Goal: Task Accomplishment & Management: Use online tool/utility

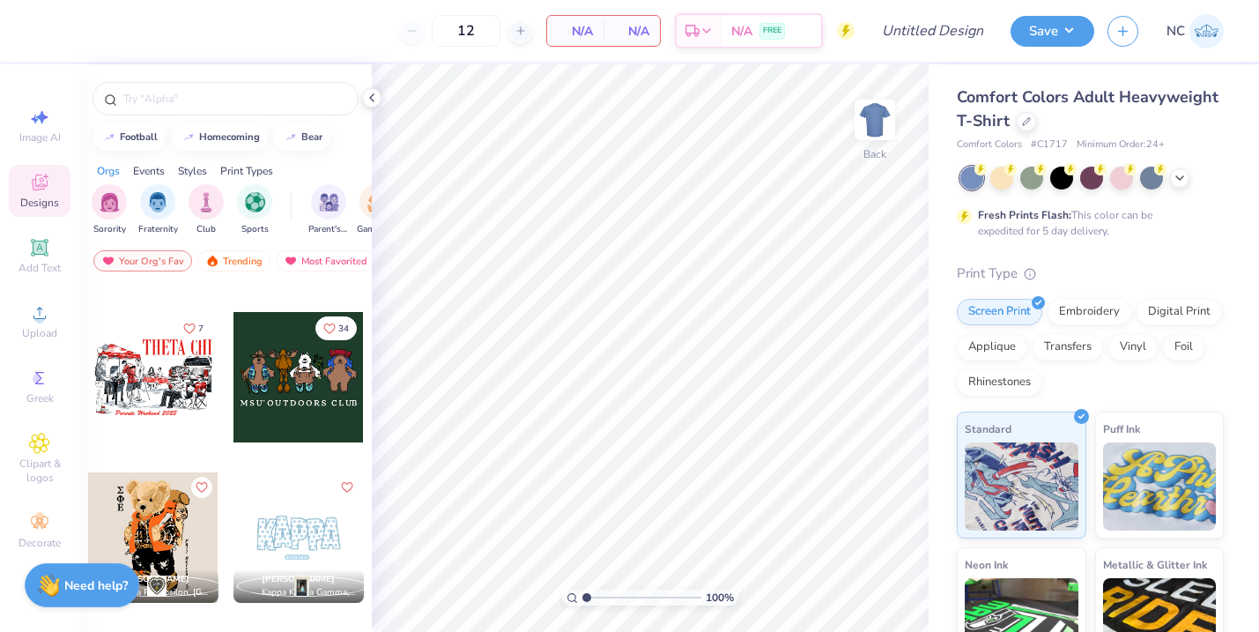
scroll to position [1112, 0]
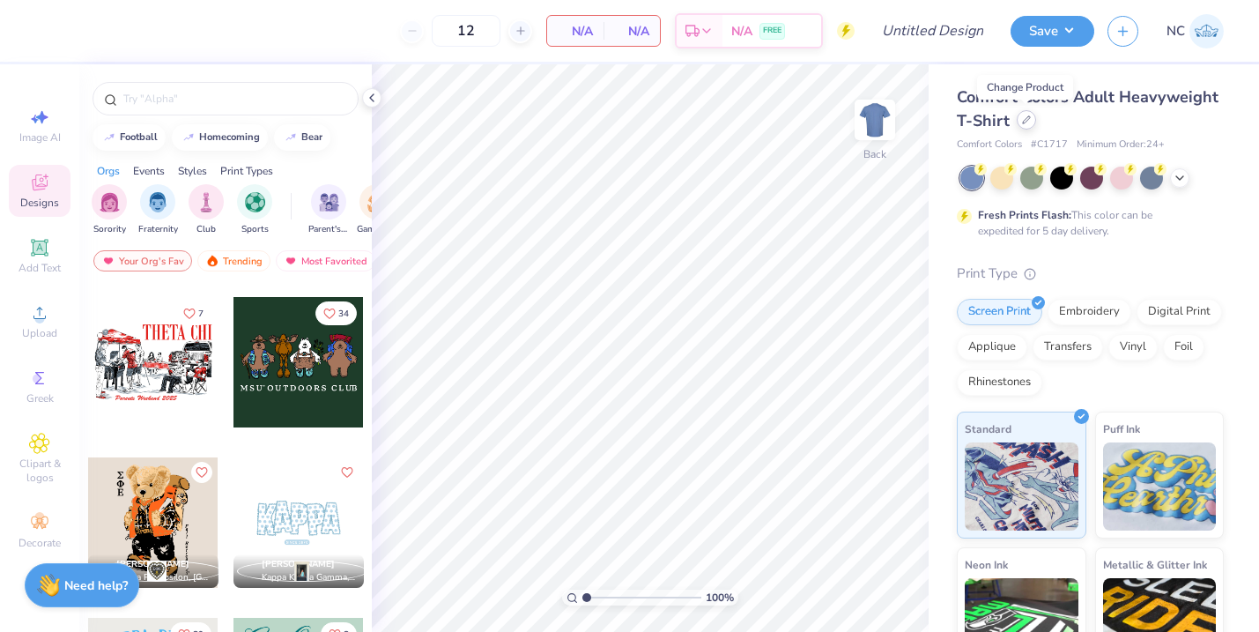
click at [1022, 120] on icon at bounding box center [1026, 119] width 9 height 9
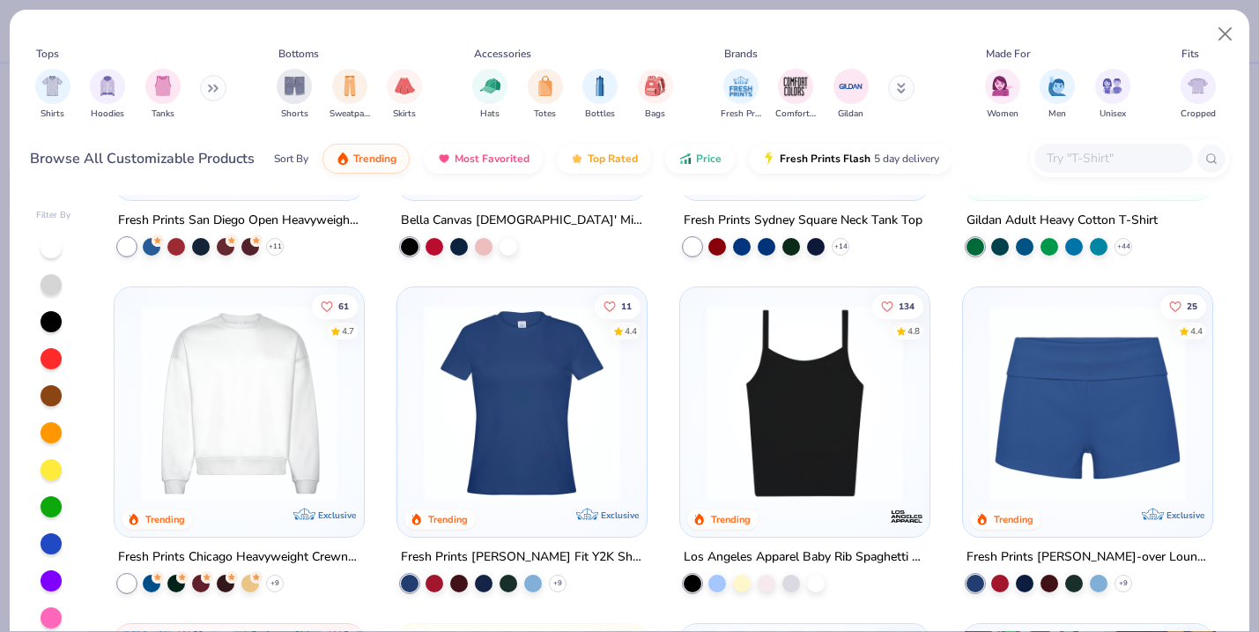
scroll to position [1063, 0]
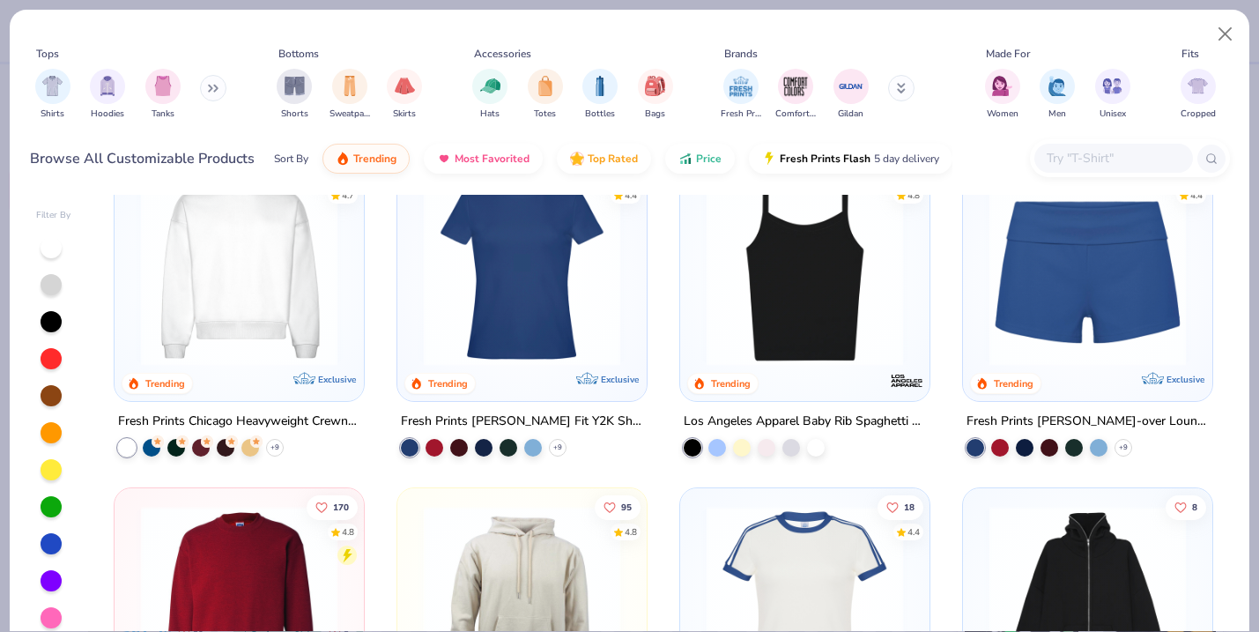
click at [249, 326] on img at bounding box center [239, 267] width 214 height 197
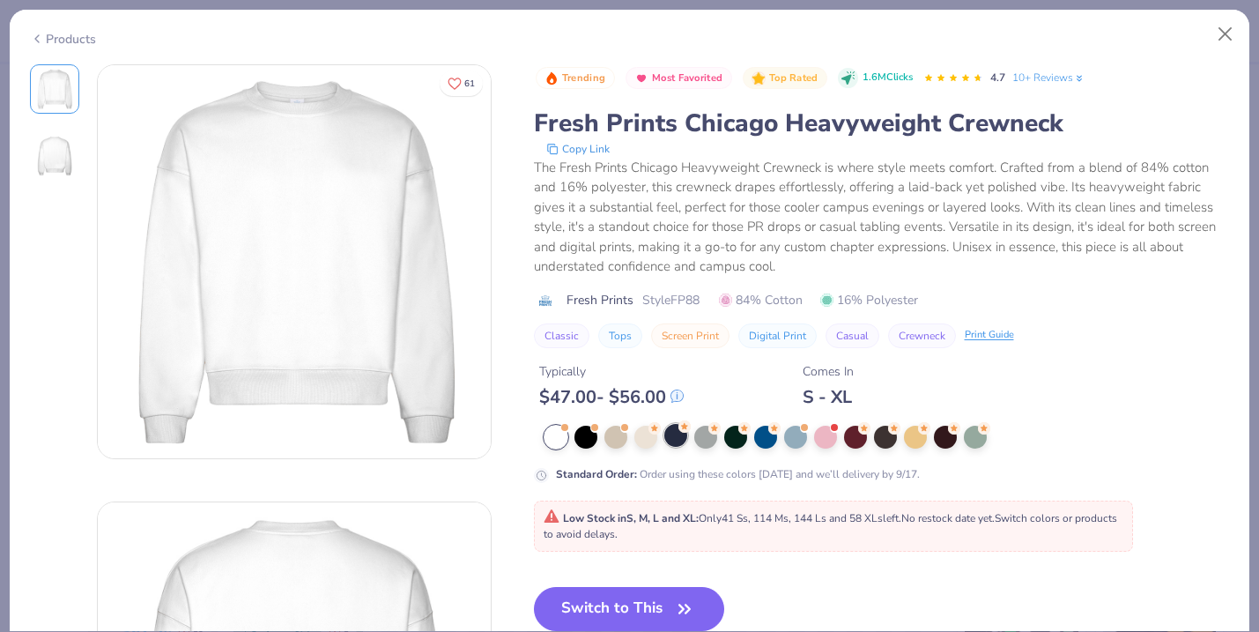
click at [676, 430] on div at bounding box center [675, 435] width 23 height 23
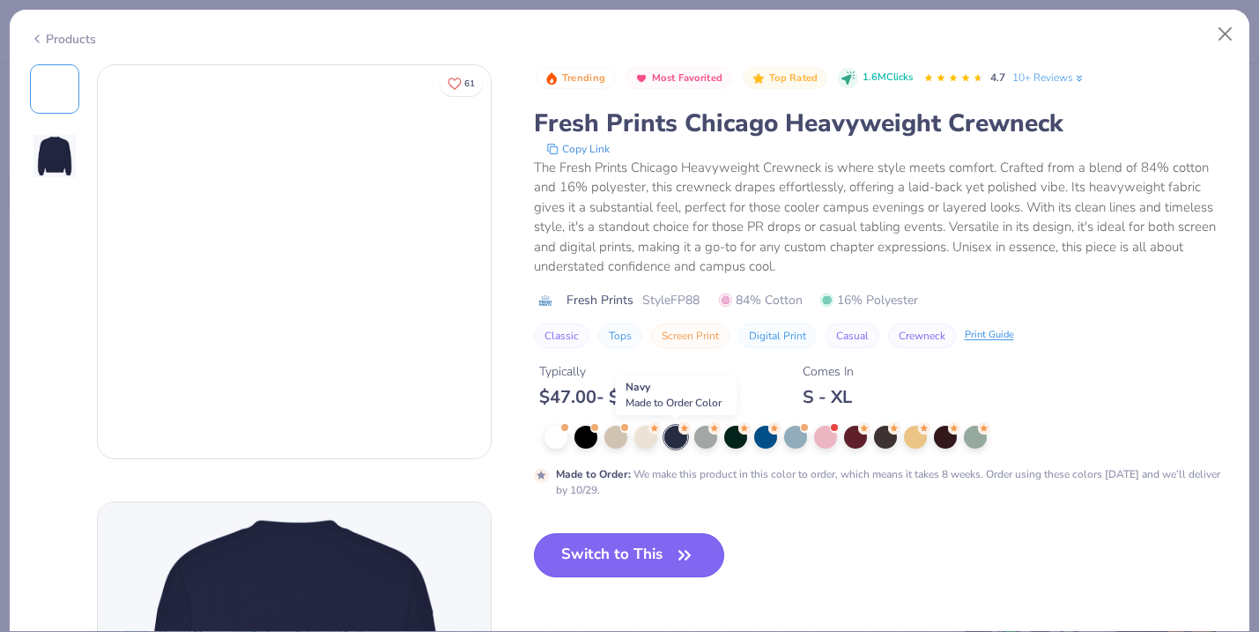
click at [647, 553] on button "Switch to This" at bounding box center [629, 555] width 191 height 44
click at [650, 556] on button "Switch to This" at bounding box center [629, 555] width 191 height 44
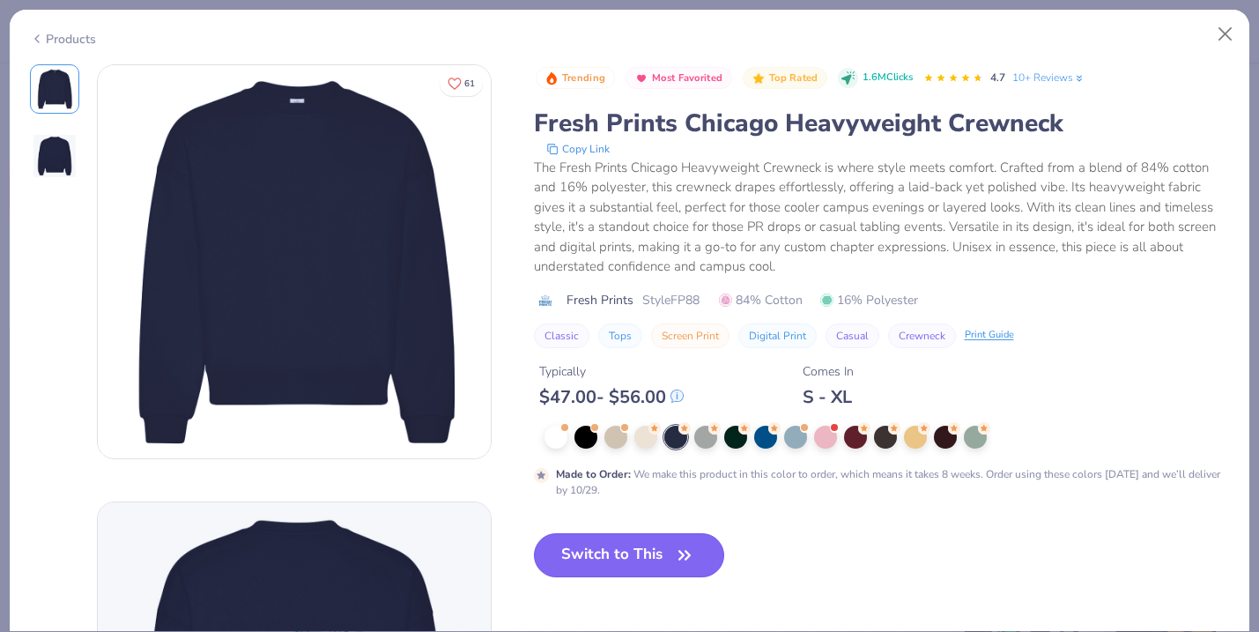
type input "50"
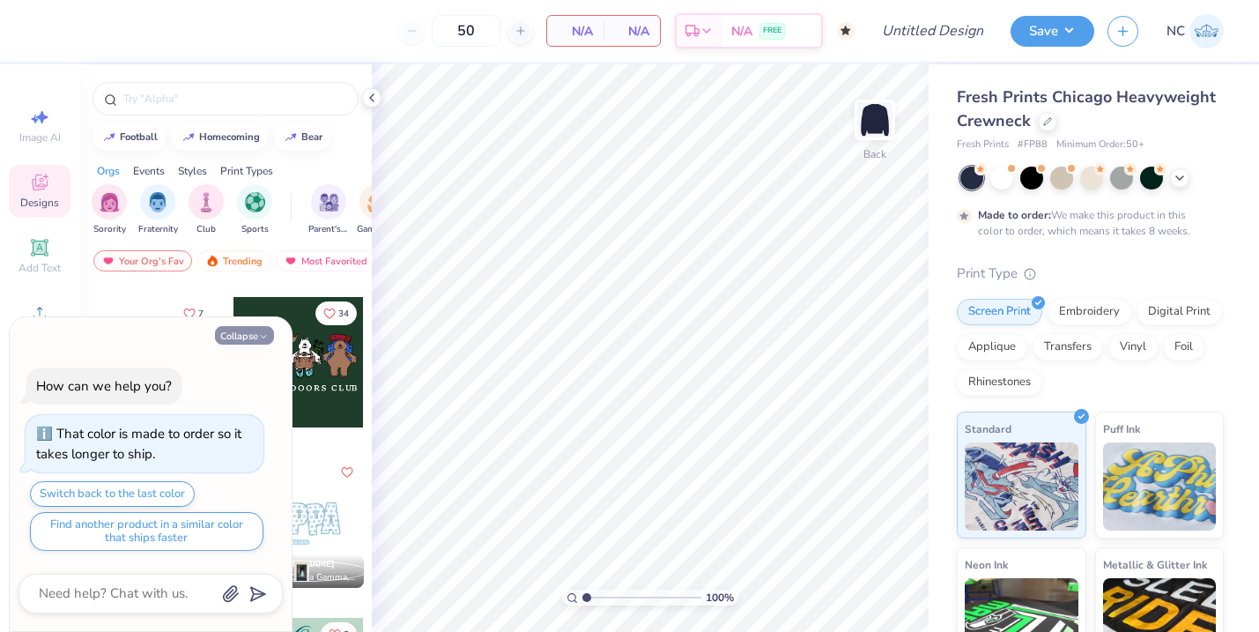
click at [233, 329] on button "Collapse" at bounding box center [244, 335] width 59 height 19
type textarea "x"
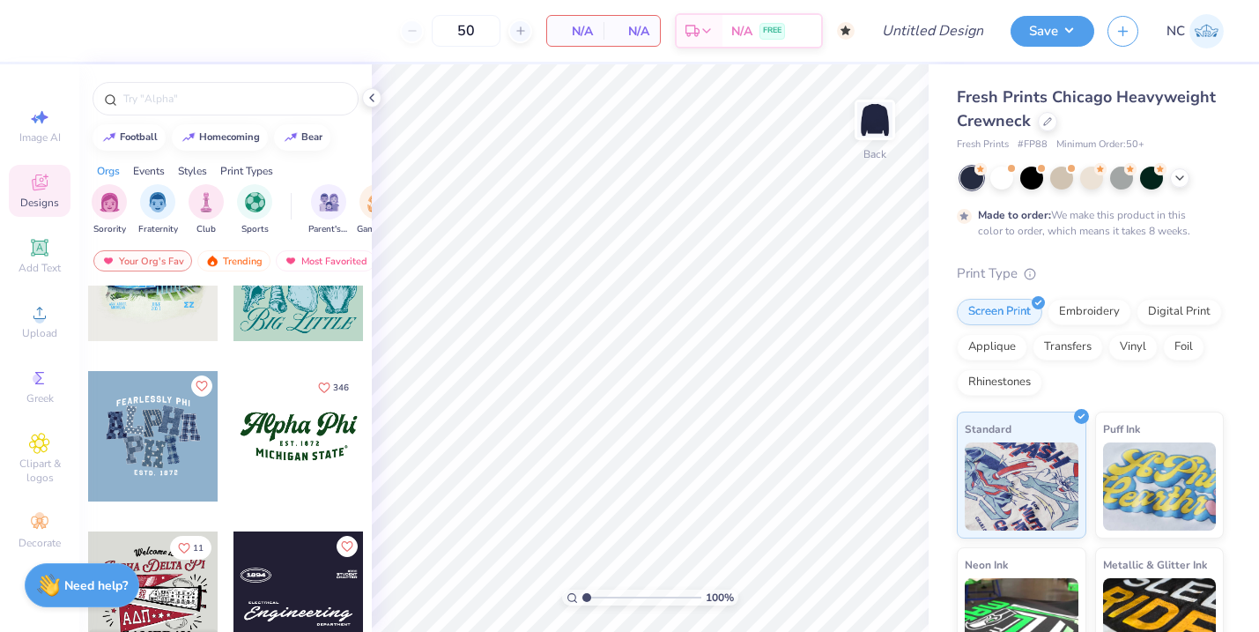
scroll to position [1525, 0]
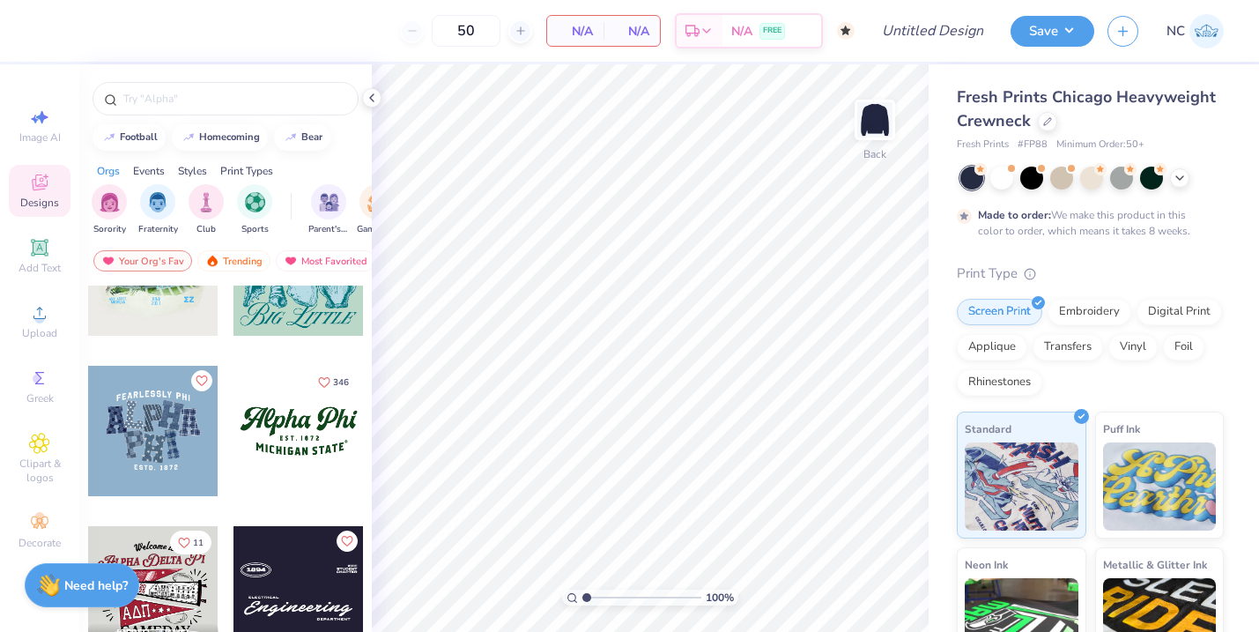
click at [289, 429] on div at bounding box center [299, 431] width 130 height 130
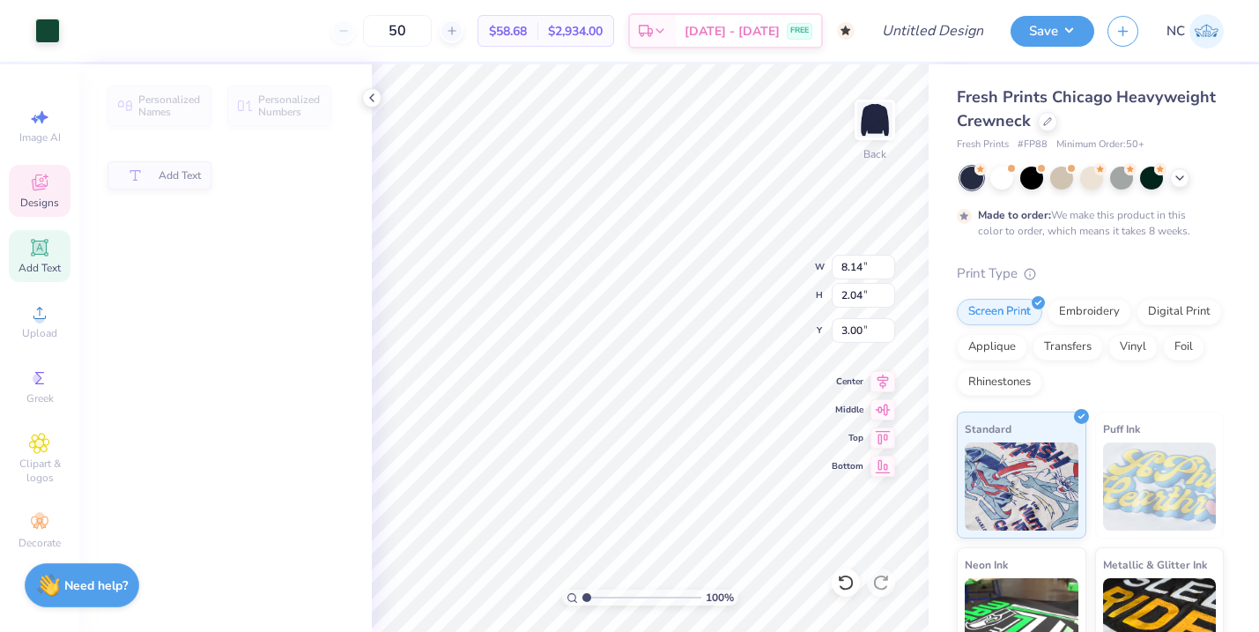
type input "2.04"
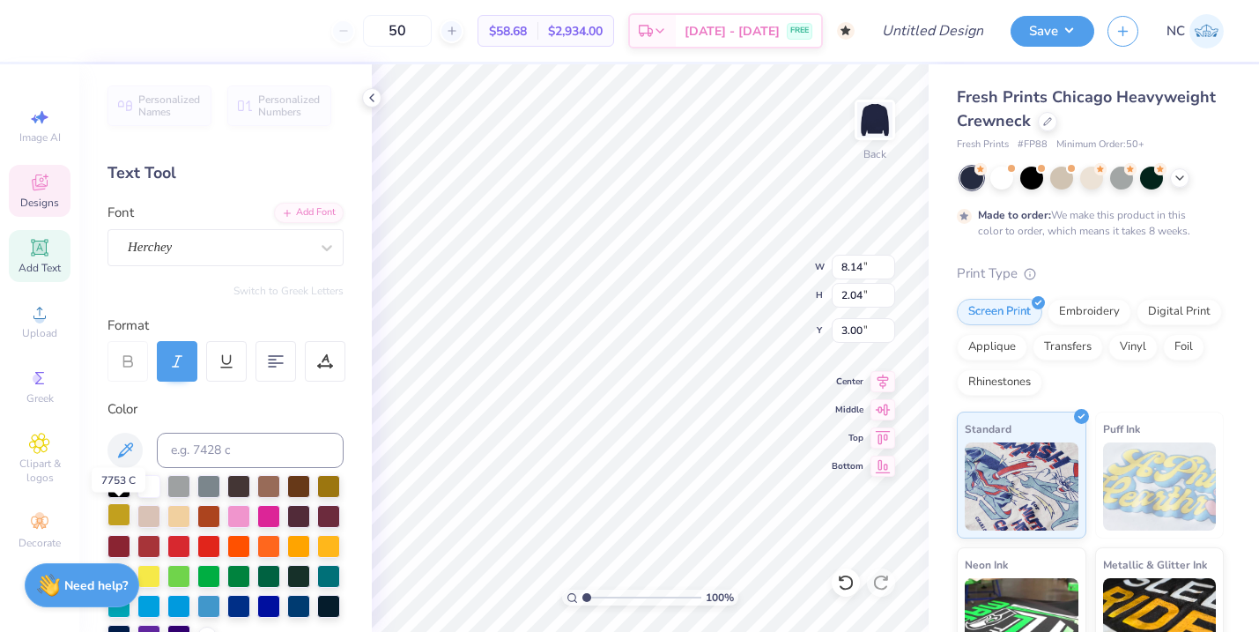
click at [112, 516] on div at bounding box center [119, 514] width 23 height 23
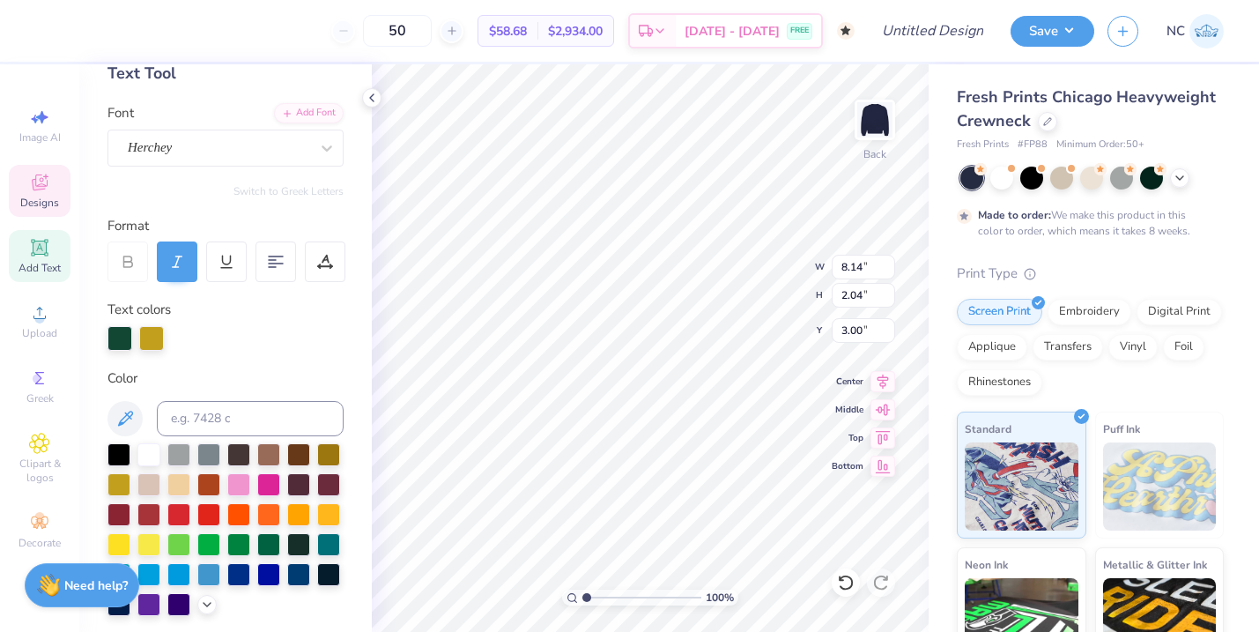
scroll to position [110, 0]
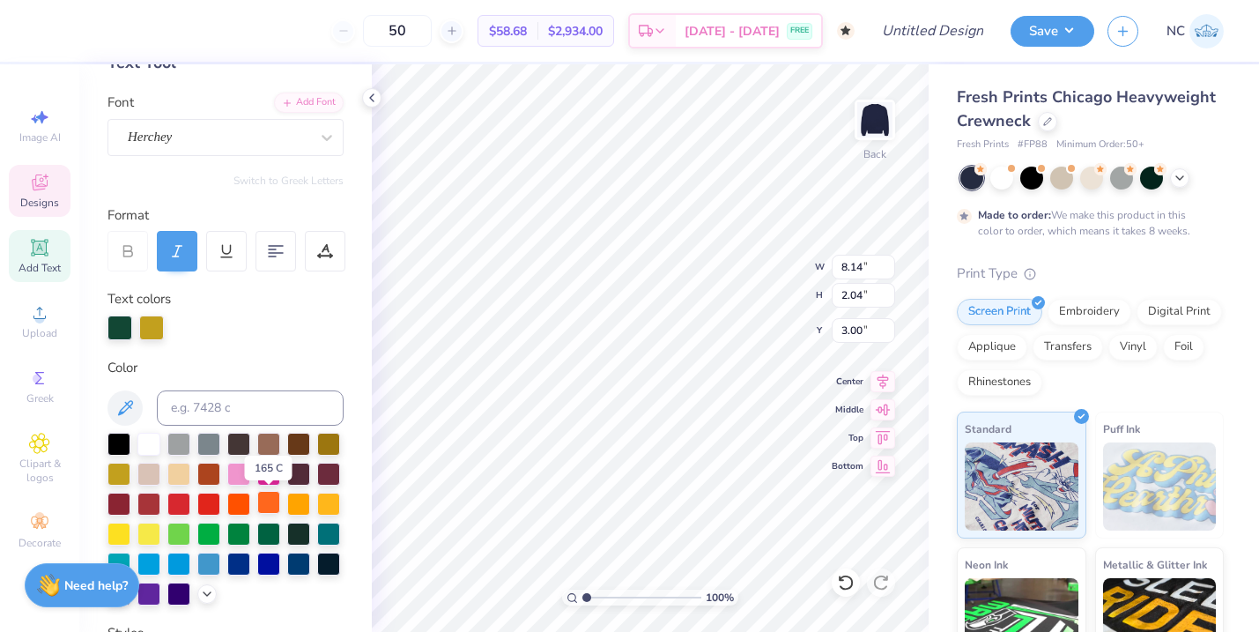
click at [263, 501] on div at bounding box center [268, 502] width 23 height 23
click at [295, 498] on div at bounding box center [298, 502] width 23 height 23
click at [299, 499] on div at bounding box center [298, 502] width 23 height 23
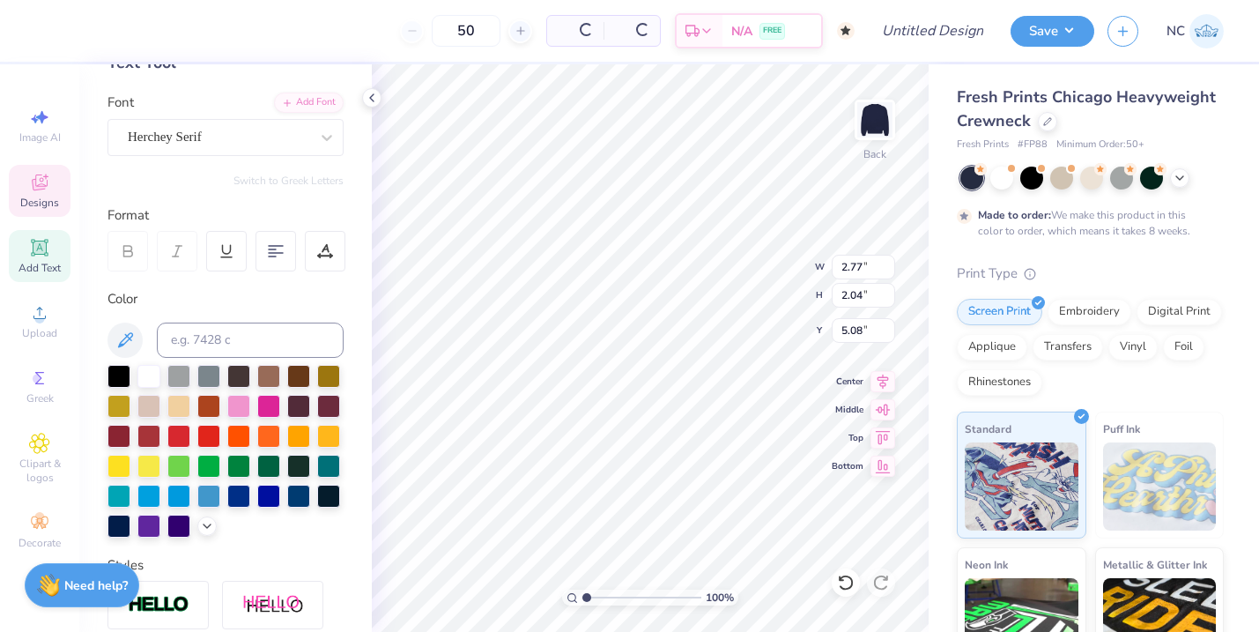
type input "2.77"
type input "0.34"
type input "5.08"
click at [296, 432] on div at bounding box center [298, 434] width 23 height 23
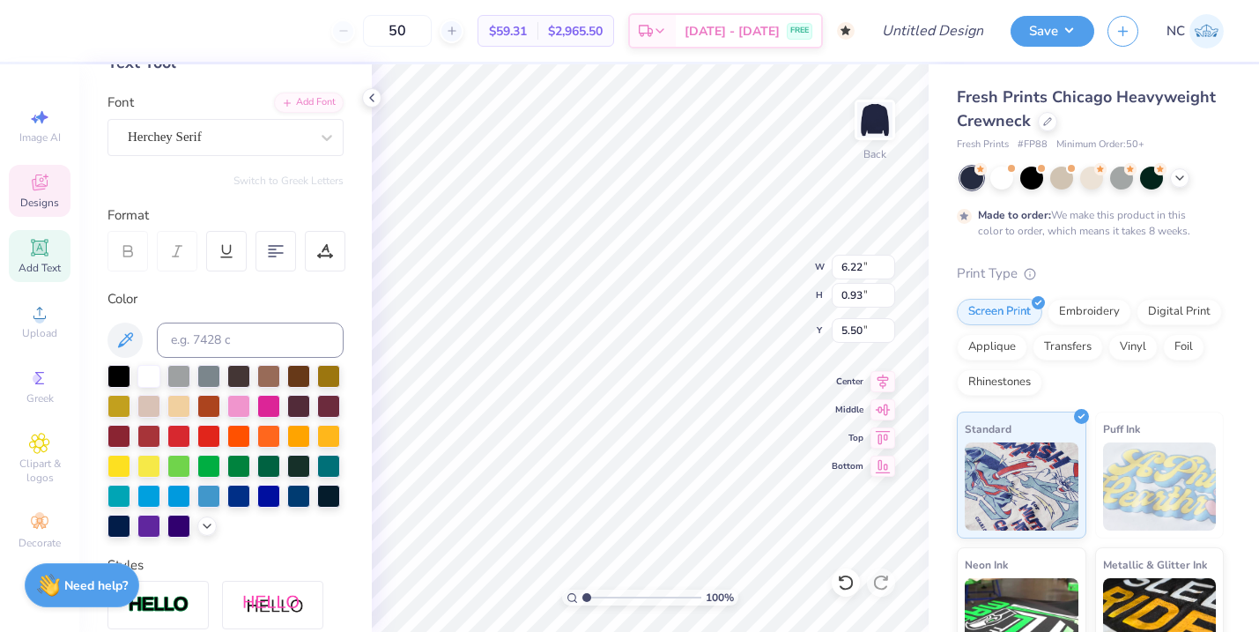
type input "6.22"
type input "0.93"
type input "5.50"
type input "6.22"
type input "0.93"
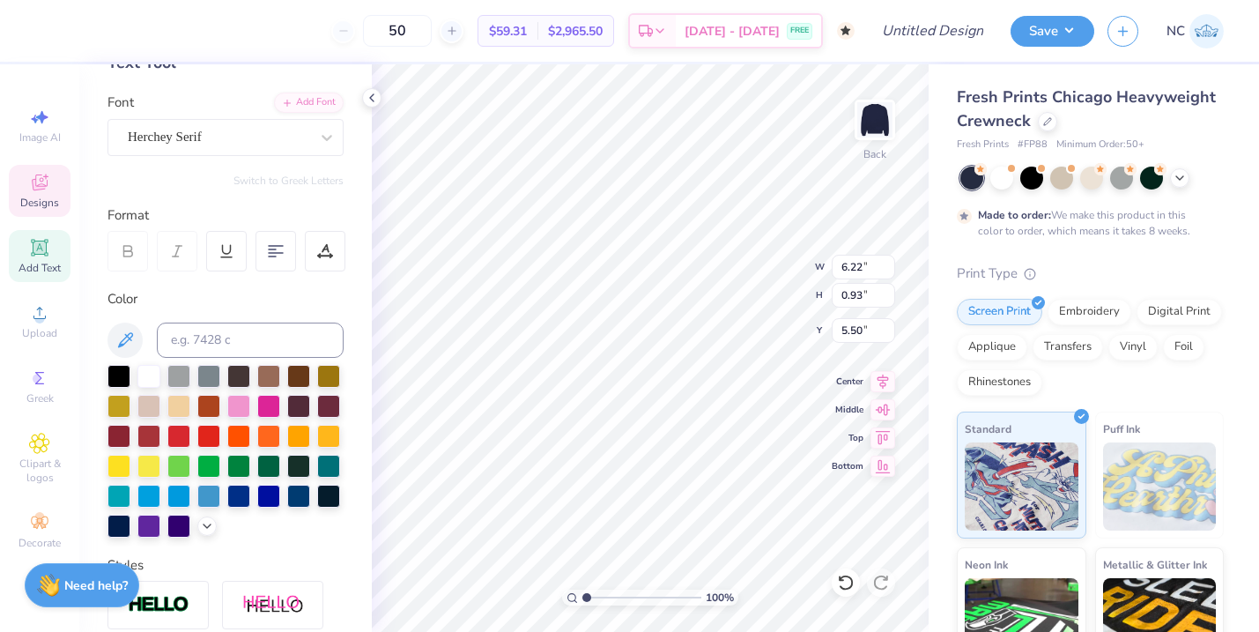
type input "5.50"
click at [296, 430] on div at bounding box center [298, 434] width 23 height 23
type input "2.76"
type input "0.33"
type input "5.08"
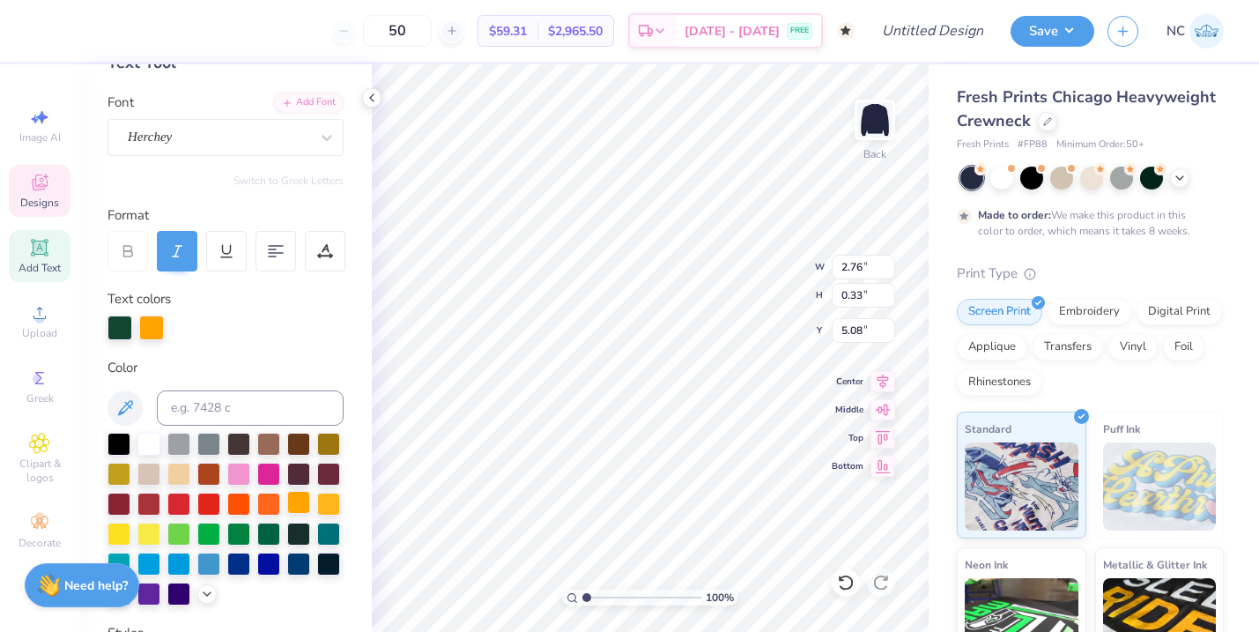
type input "8.30"
type input "2.09"
type input "2.82"
type textarea "A"
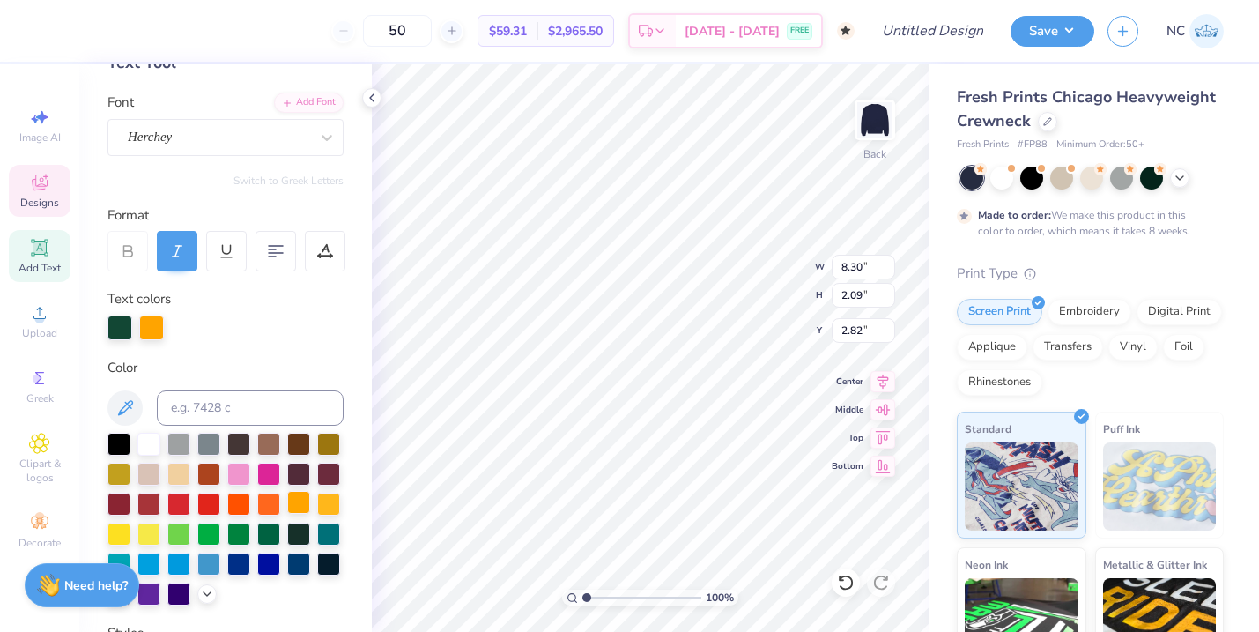
type textarea "A"
click at [148, 327] on div at bounding box center [151, 327] width 25 height 25
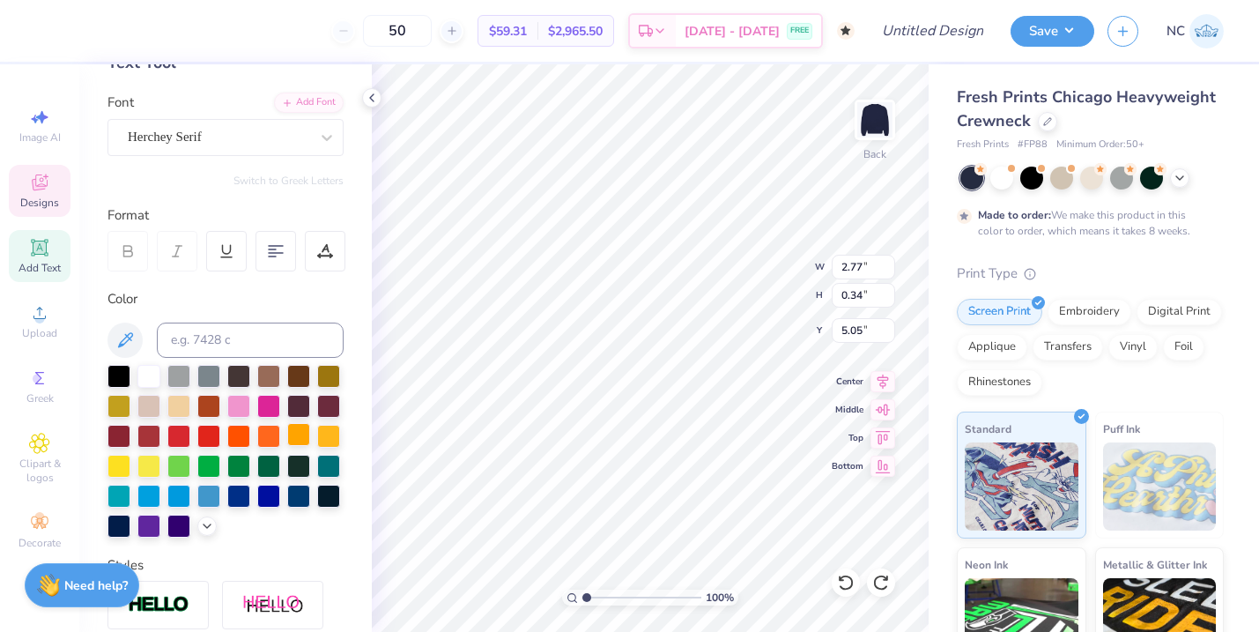
click at [290, 434] on div at bounding box center [298, 434] width 23 height 23
type input "2.76"
type input "0.33"
type input "5.08"
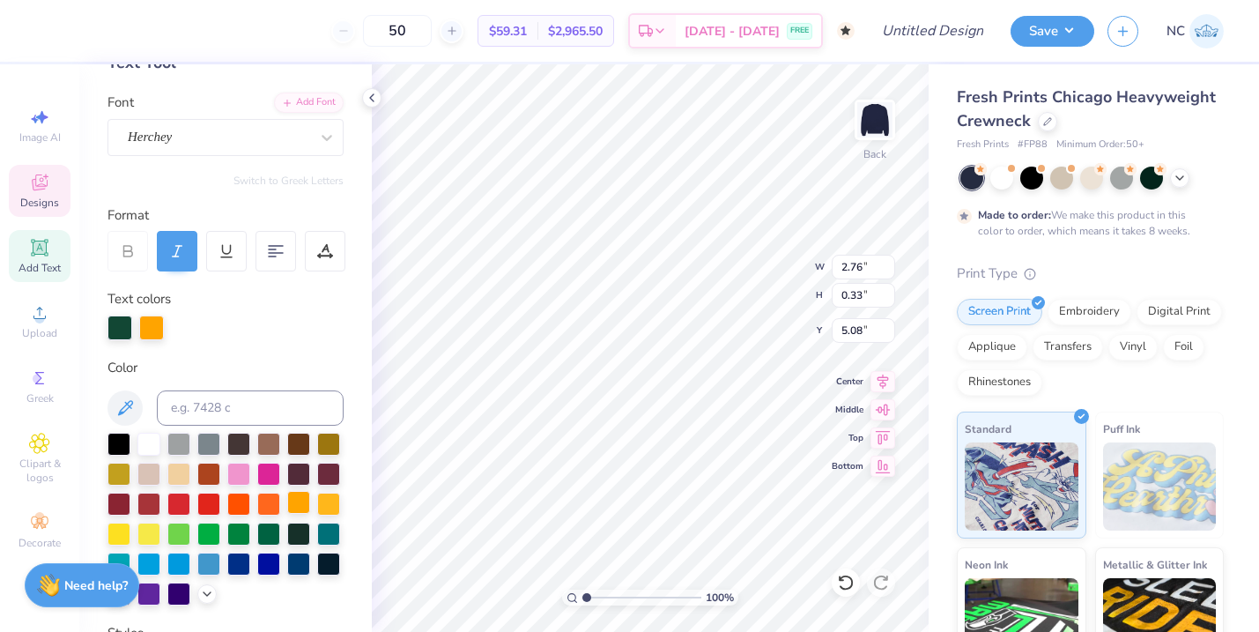
type input "8.30"
type input "2.09"
type input "3.00"
type textarea "A"
type textarea "ASA"
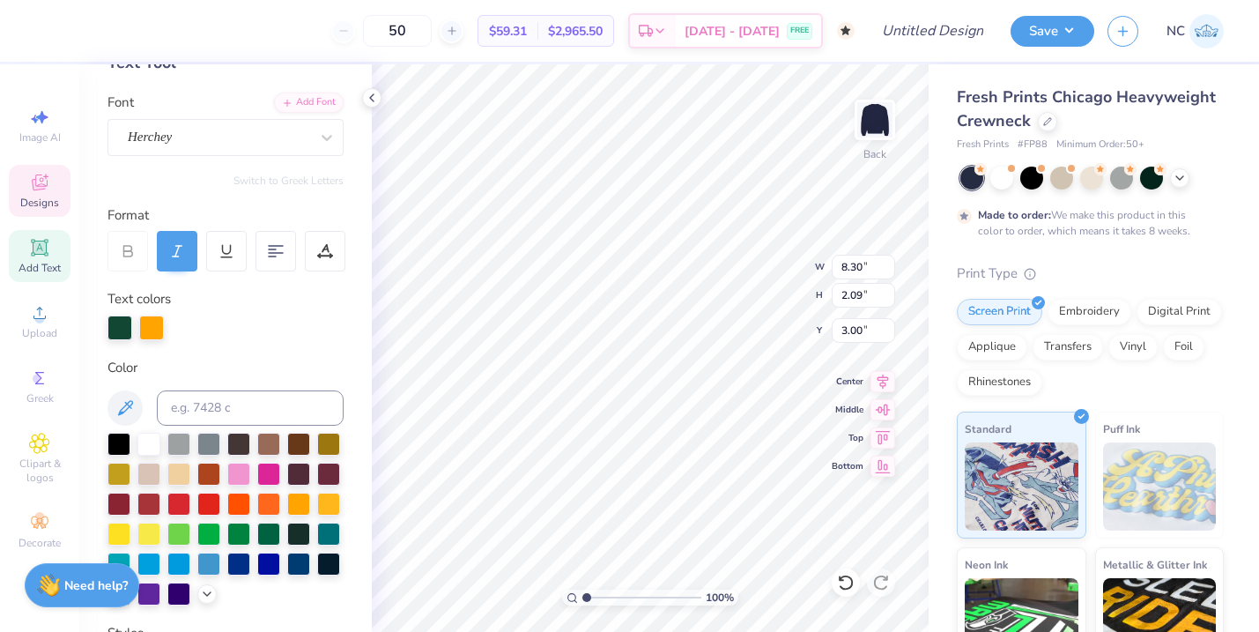
click at [157, 329] on div at bounding box center [151, 327] width 25 height 25
click at [153, 324] on div at bounding box center [151, 327] width 25 height 25
click at [144, 331] on div at bounding box center [151, 327] width 25 height 25
click at [731, 260] on div "100 % Back W 8.30 8.30 " H 2.09 2.09 " Y 3.00 3.00 " Center Middle Top Bottom" at bounding box center [650, 348] width 557 height 568
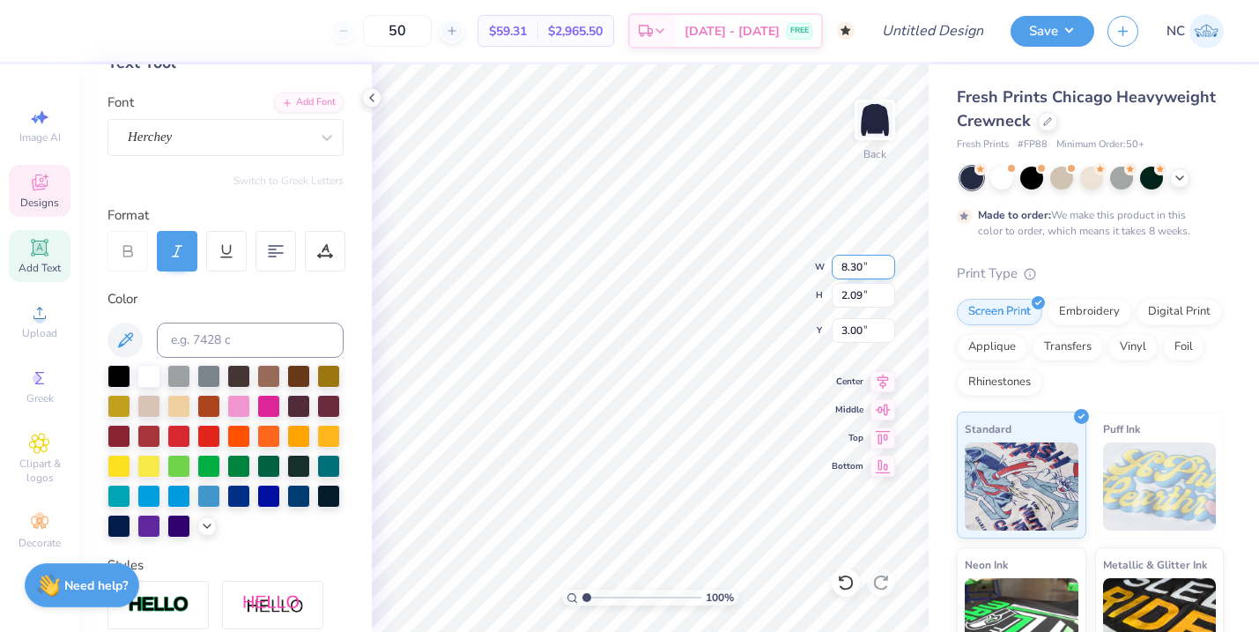
type input "4.66"
type input "1.79"
type input "3.15"
click at [300, 434] on div at bounding box center [298, 434] width 23 height 23
type input "6.22"
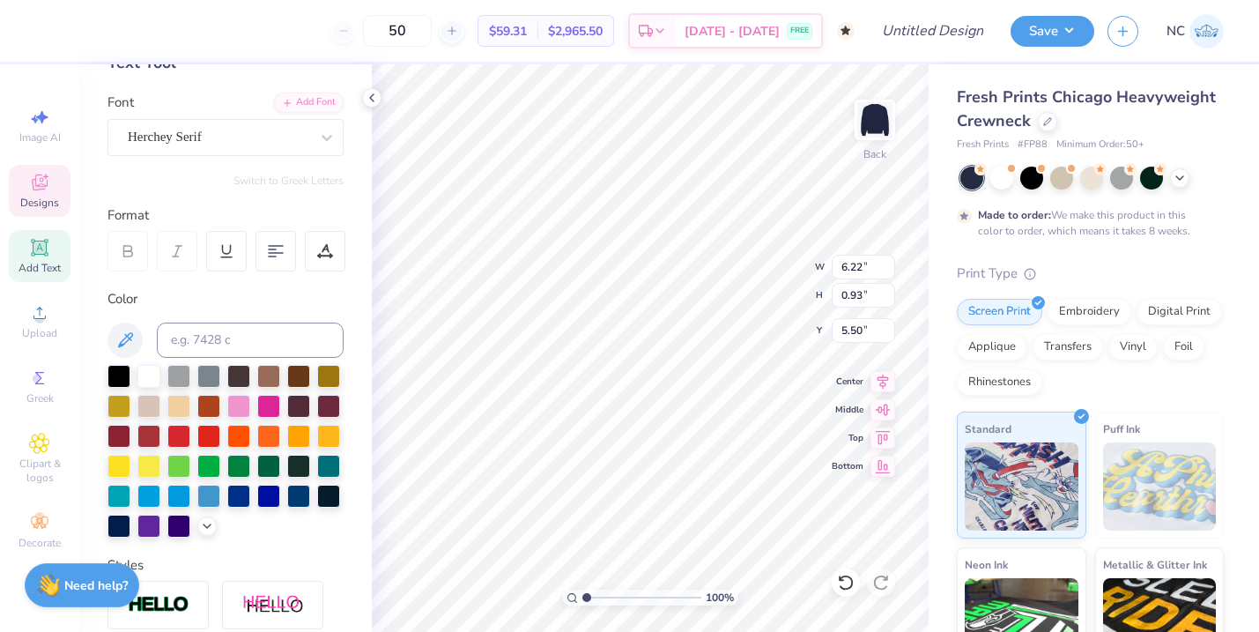
type input "0.93"
type input "5.87"
type input "2.76"
type input "0.33"
type input "5.44"
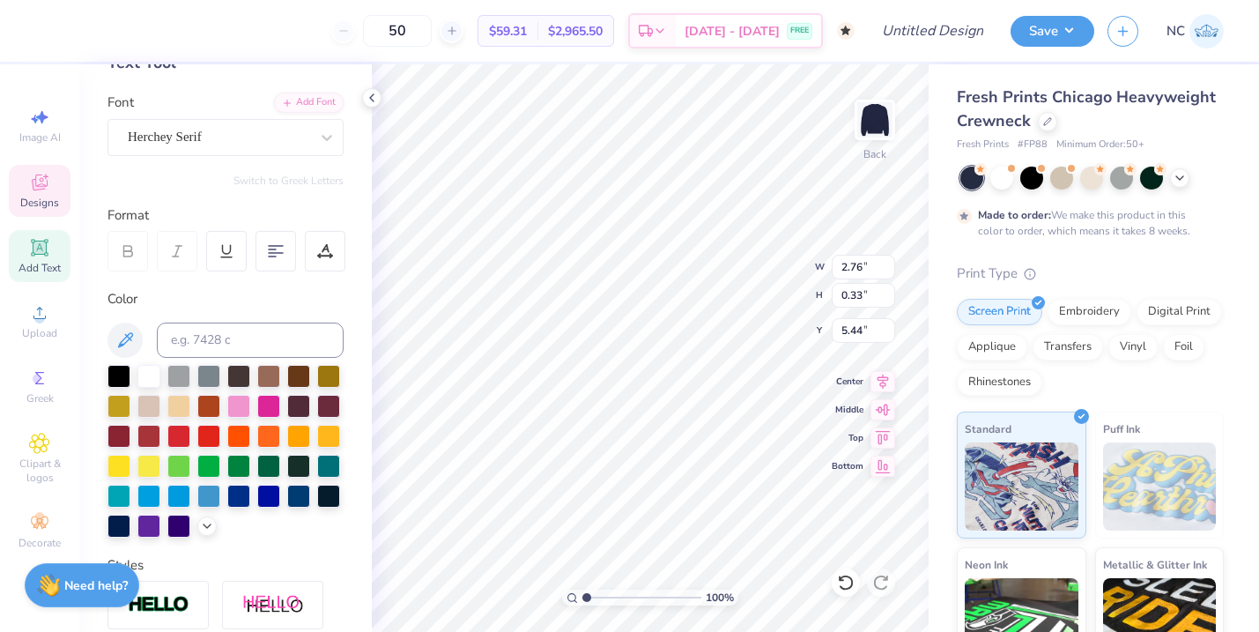
scroll to position [0, 3]
type textarea "E S T . 1 82"
type input "6.22"
type input "0.93"
type input "5.87"
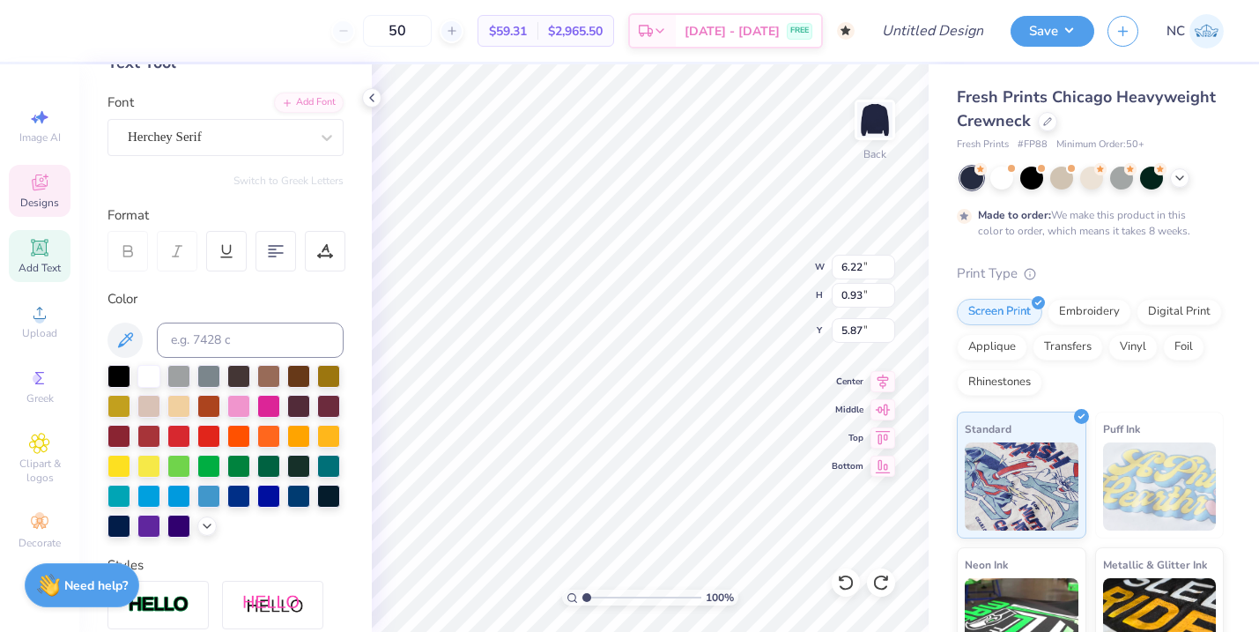
type input "6.22"
type input "0.93"
type input "5.87"
type input "2.27"
type input "0.33"
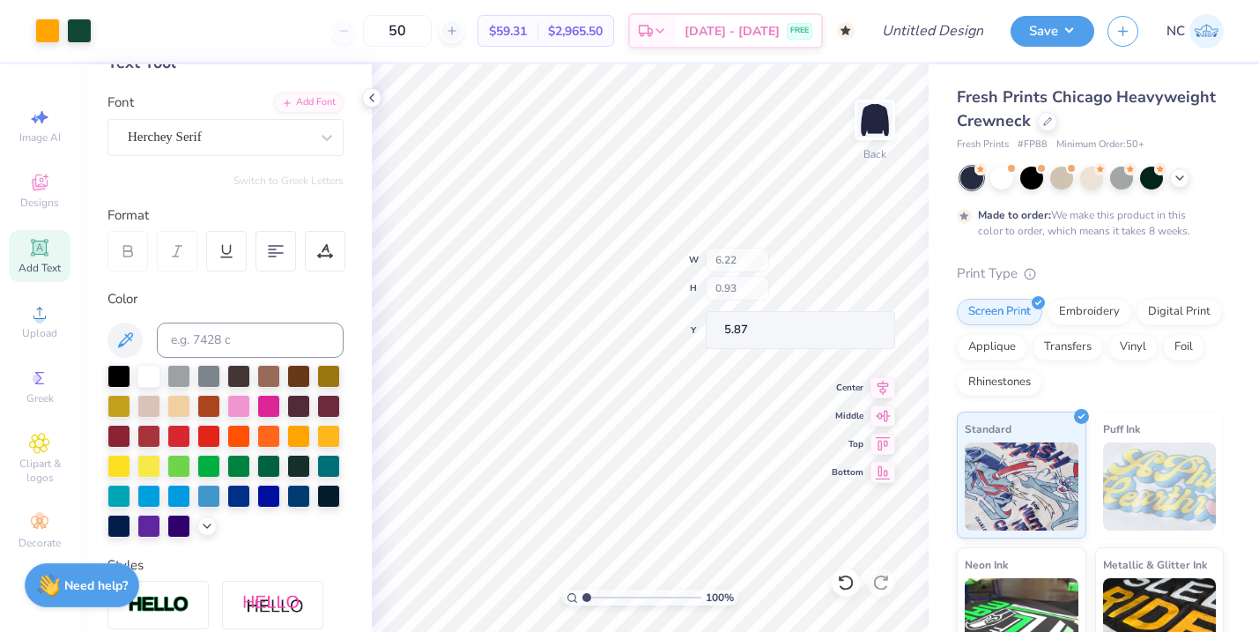
type input "5.44"
type textarea "E"
type textarea "[DEMOGRAPHIC_DATA] Student Assoication"
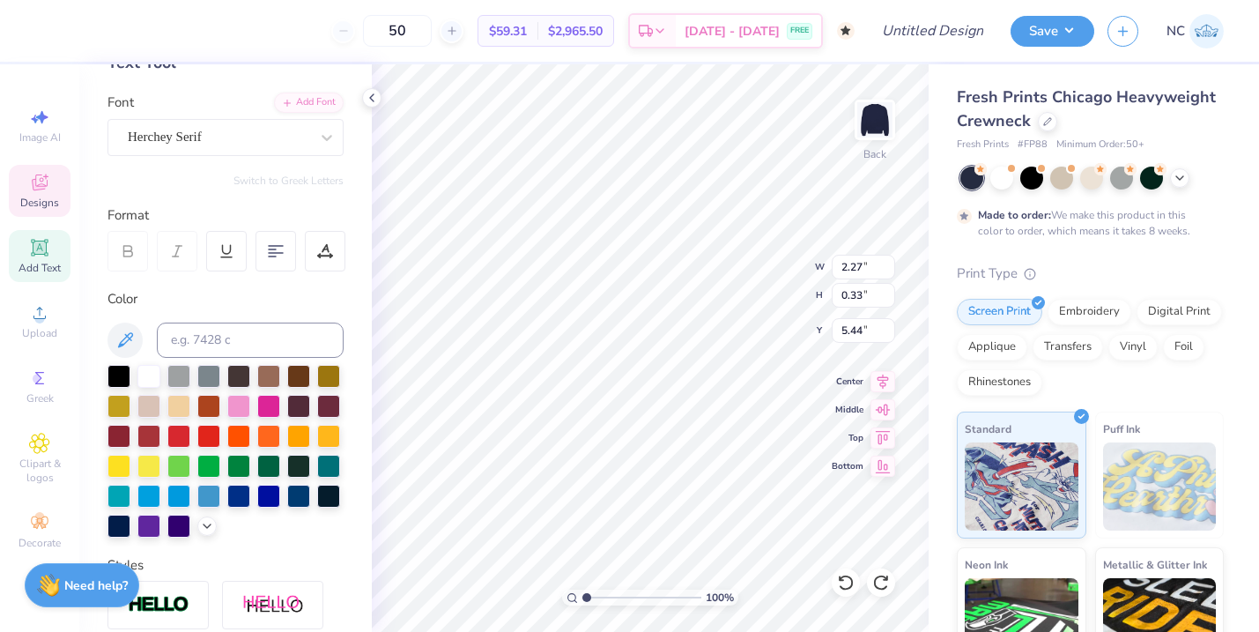
scroll to position [0, 10]
type input "6.22"
type input "0.93"
type input "5.60"
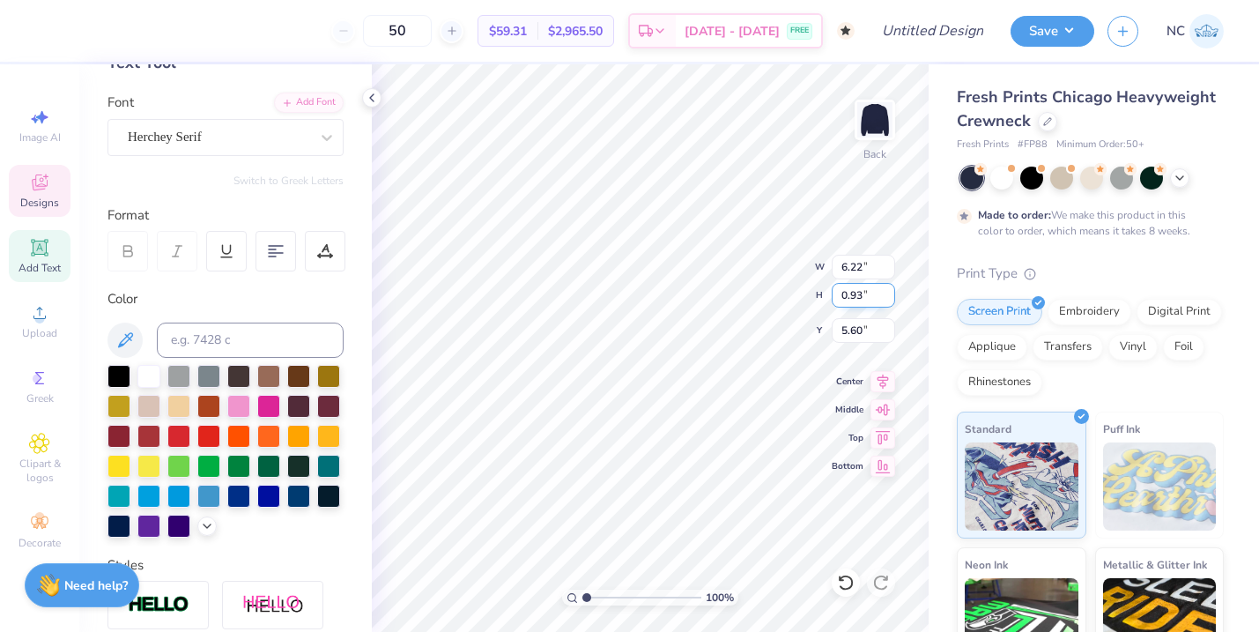
scroll to position [0, 0]
type textarea "M"
type textarea "[GEOGRAPHIC_DATA]"
click at [756, 268] on div "100 % Back W 6.22 6.22 " H 0.93 0.93 " Y 5.60 5.60 " Center Middle Top Bottom" at bounding box center [650, 348] width 557 height 568
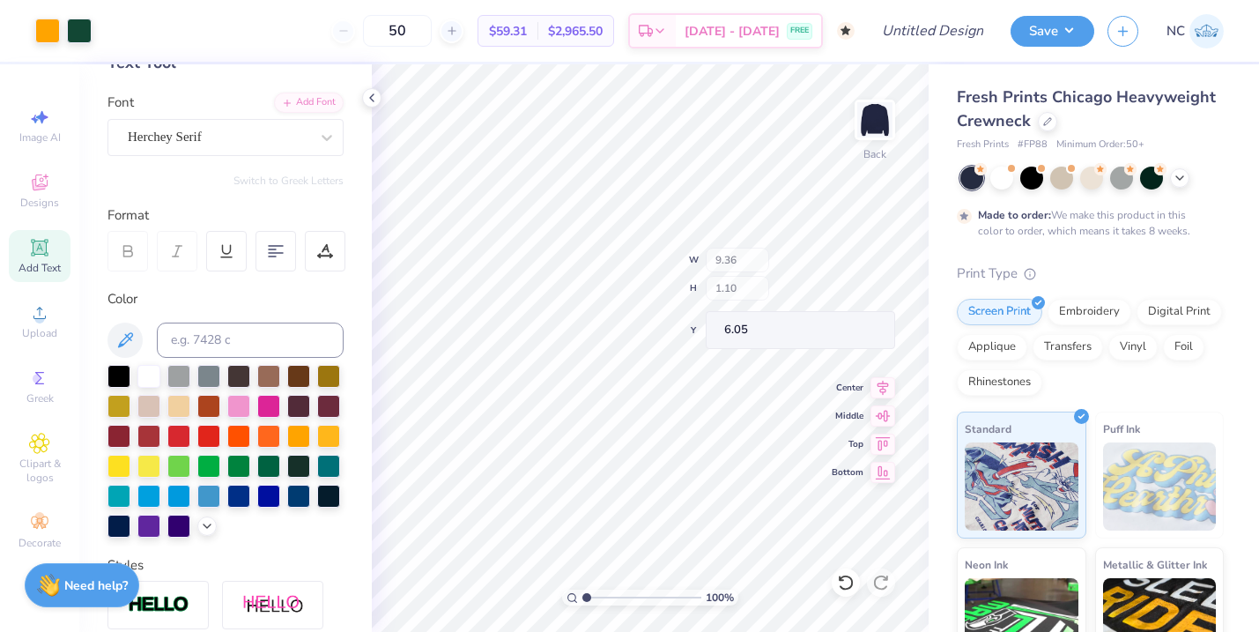
type input "6.05"
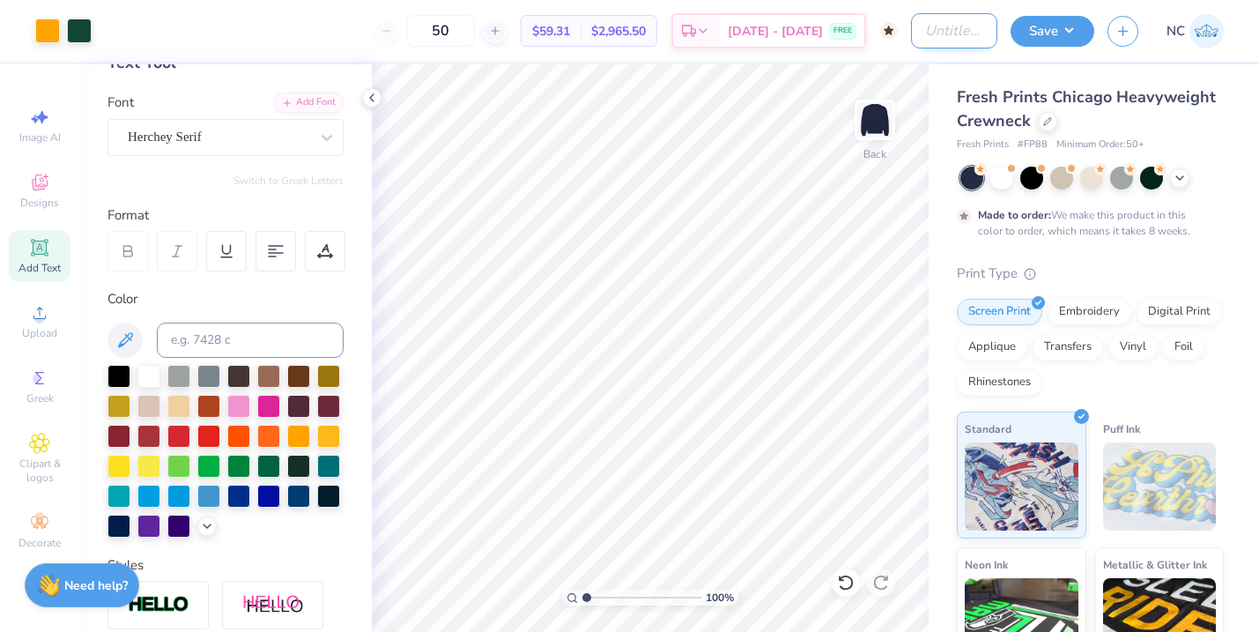
click at [922, 27] on input "Design Title" at bounding box center [954, 30] width 86 height 35
type input "Armenian Student Association"
click at [1056, 31] on button "Save" at bounding box center [1053, 28] width 84 height 31
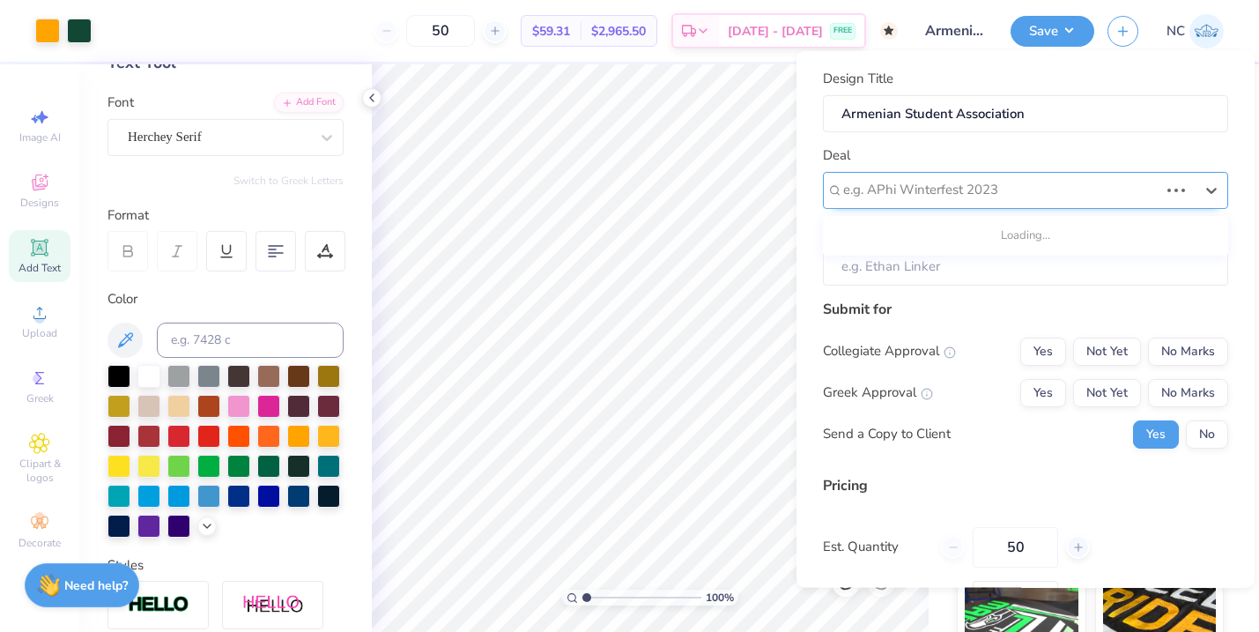
click at [964, 191] on div at bounding box center [1000, 190] width 315 height 24
click at [1006, 189] on div at bounding box center [1018, 190] width 351 height 24
click at [983, 263] on input "Client" at bounding box center [1025, 267] width 405 height 38
click at [1020, 191] on div at bounding box center [1018, 193] width 351 height 24
click at [1200, 195] on div at bounding box center [1212, 192] width 32 height 32
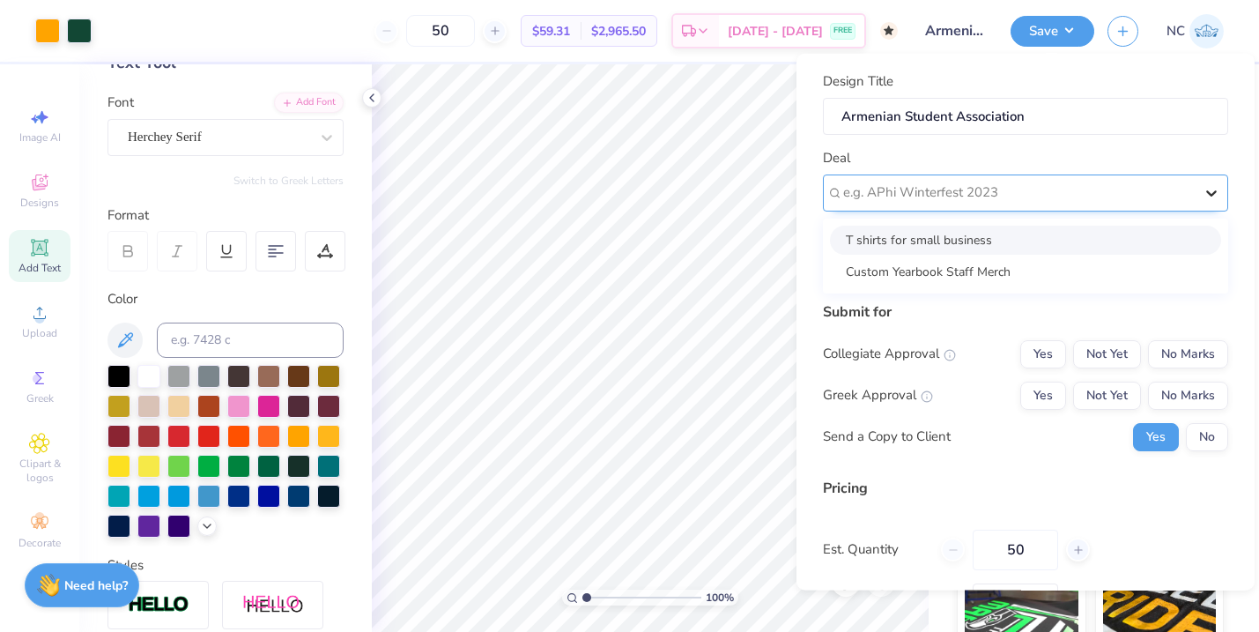
click at [1200, 195] on div at bounding box center [1212, 192] width 32 height 32
click at [1199, 195] on div at bounding box center [1212, 192] width 32 height 32
click at [1197, 194] on div at bounding box center [1212, 192] width 32 height 32
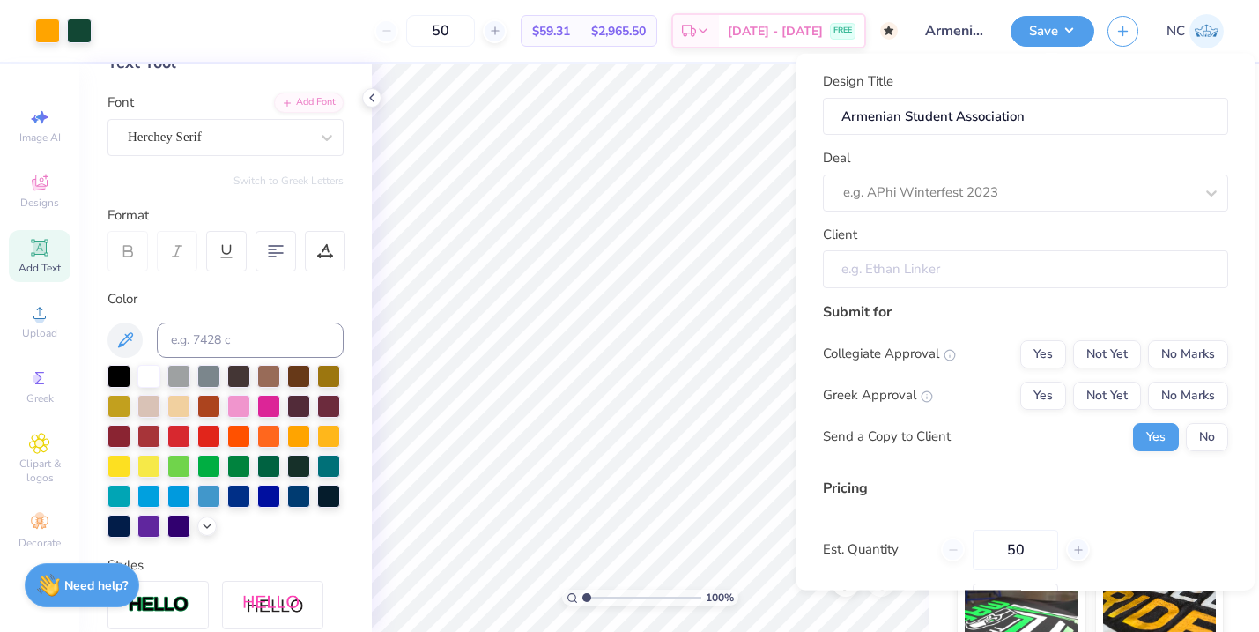
click at [1019, 261] on input "Client" at bounding box center [1025, 269] width 405 height 38
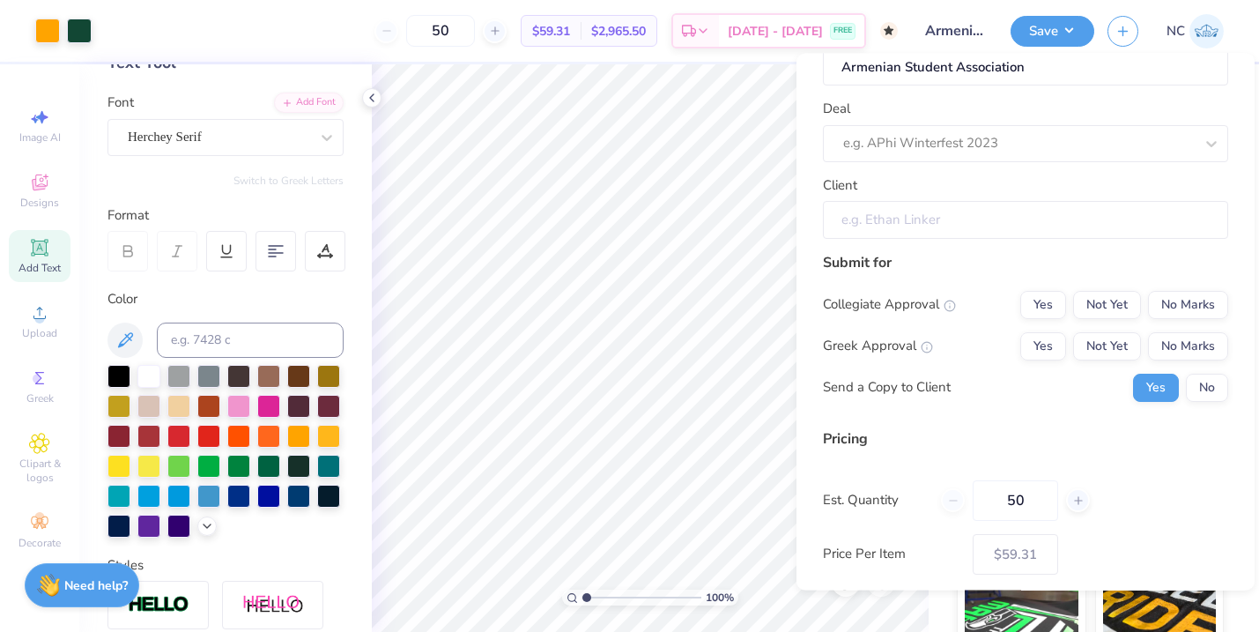
scroll to position [51, 0]
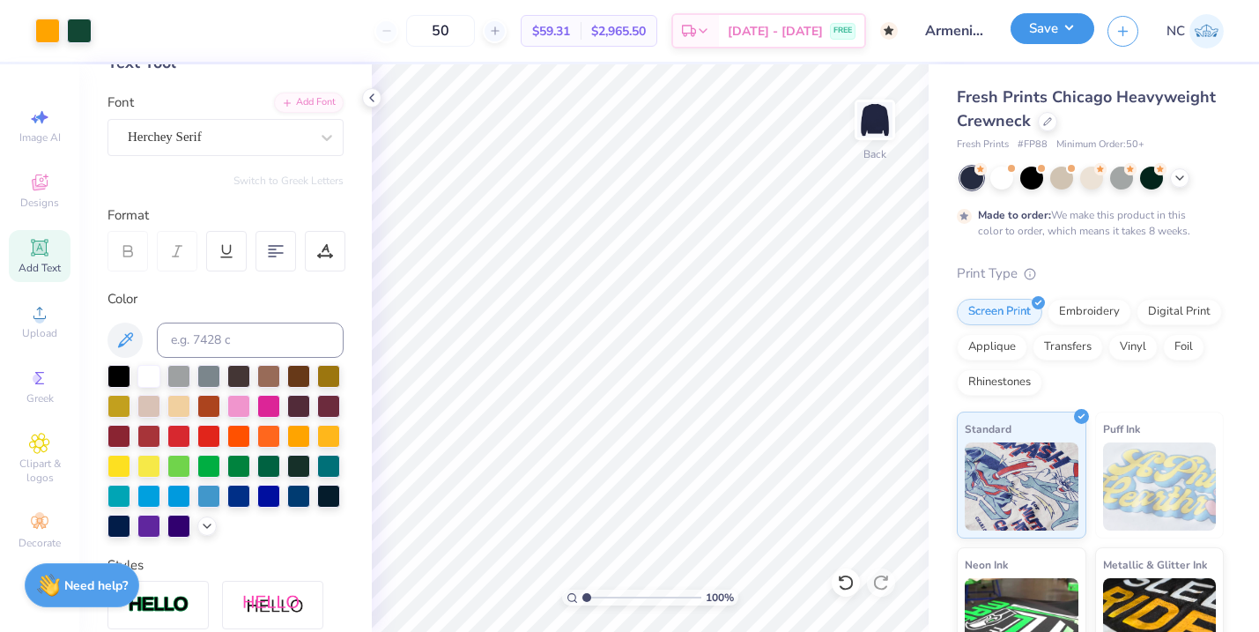
click at [1060, 26] on button "Save" at bounding box center [1053, 28] width 84 height 31
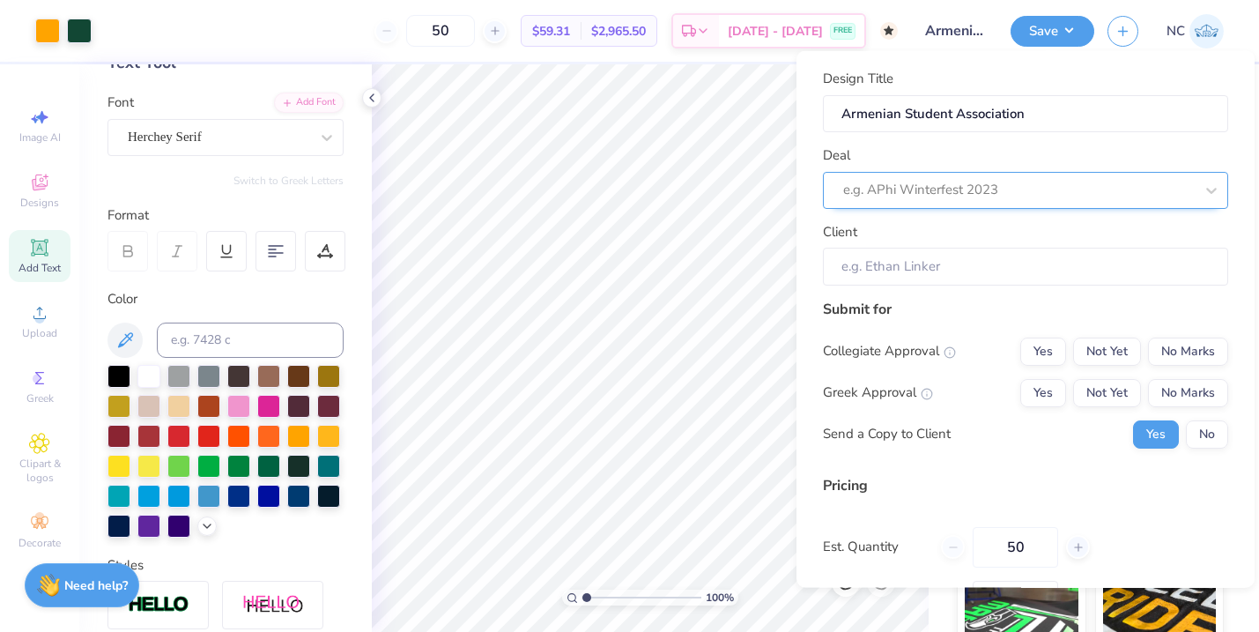
click at [1031, 195] on div at bounding box center [1018, 190] width 351 height 24
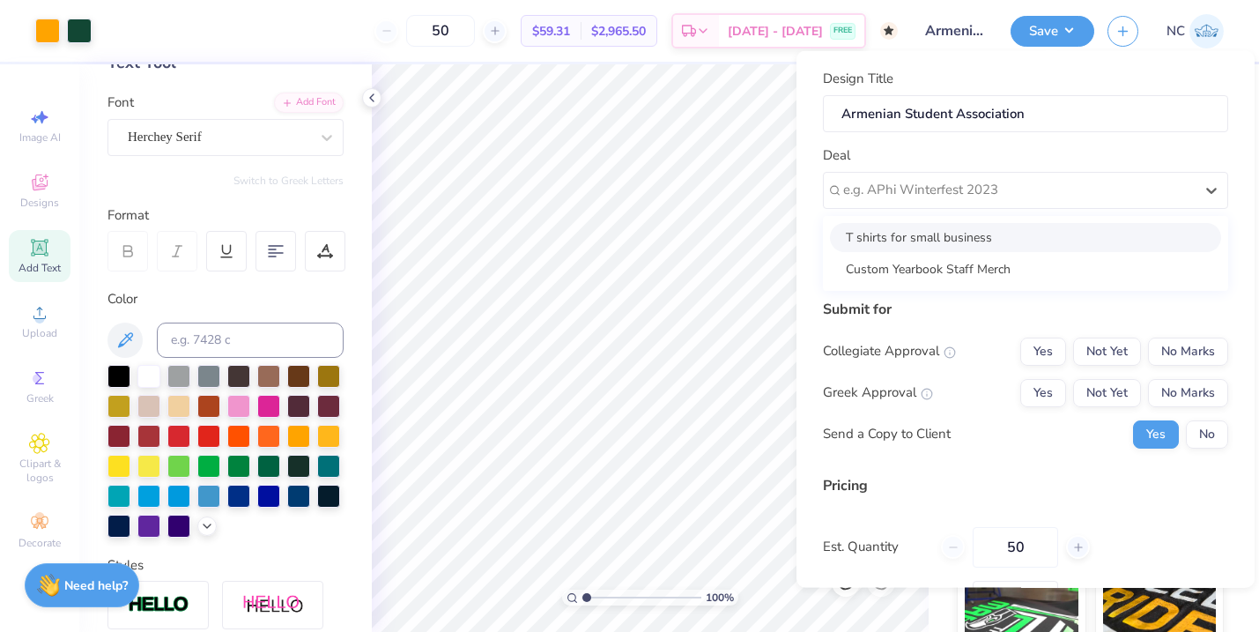
click at [1010, 234] on div "T shirts for small business" at bounding box center [1025, 236] width 391 height 29
type input "[PERSON_NAME]"
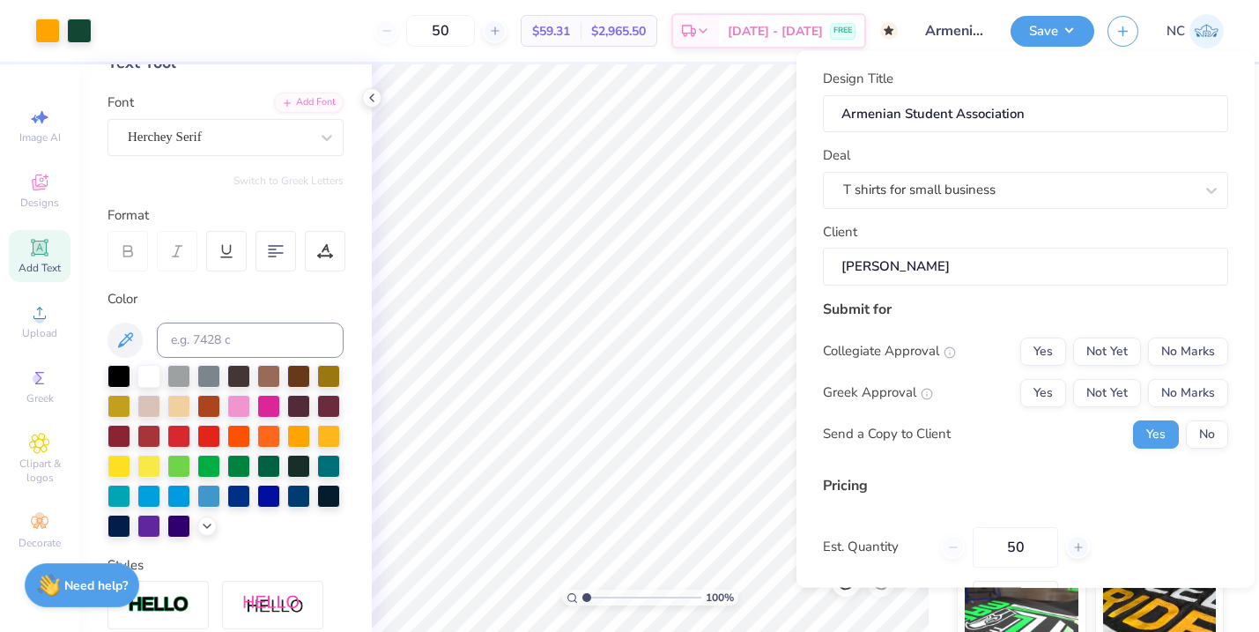
click at [1013, 266] on input "[PERSON_NAME]" at bounding box center [1025, 267] width 405 height 38
click at [970, 203] on div "T shirts for small business" at bounding box center [1025, 189] width 405 height 37
click at [986, 189] on div "T shirts for small business" at bounding box center [1018, 190] width 351 height 20
click at [972, 308] on div "Submit for" at bounding box center [1025, 308] width 405 height 21
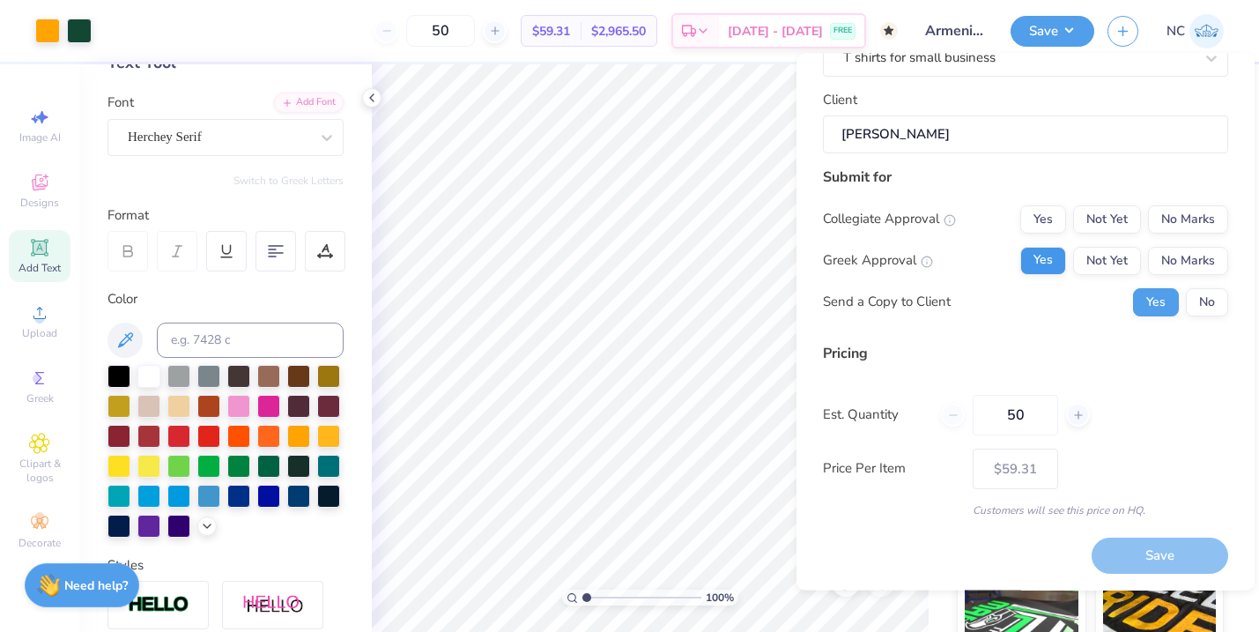
scroll to position [135, 0]
drag, startPoint x: 1105, startPoint y: 212, endPoint x: 1050, endPoint y: 207, distance: 54.8
click at [1050, 207] on div "Yes Not Yet No Marks" at bounding box center [1124, 218] width 208 height 28
click at [1050, 209] on button "Yes" at bounding box center [1043, 218] width 46 height 28
click at [1194, 305] on button "No" at bounding box center [1207, 301] width 42 height 28
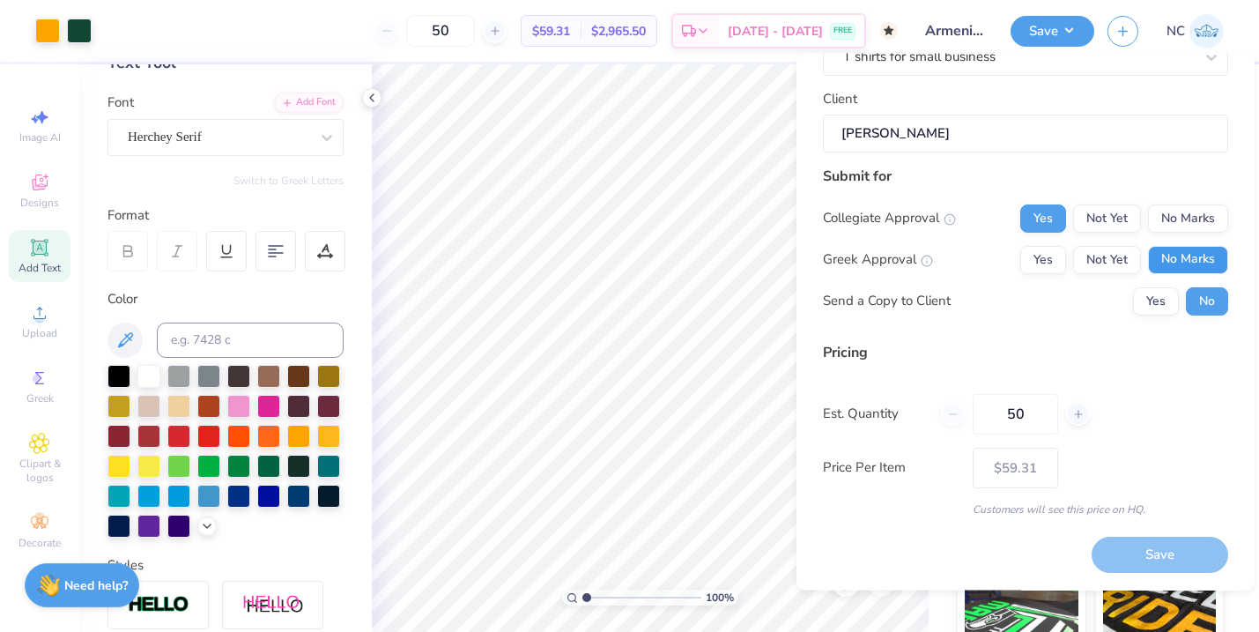
click at [1175, 261] on button "No Marks" at bounding box center [1188, 260] width 80 height 28
click at [1132, 560] on button "Save" at bounding box center [1160, 556] width 137 height 36
type input "$59.31"
click at [1023, 415] on input "50" at bounding box center [1015, 414] width 85 height 41
type input "5"
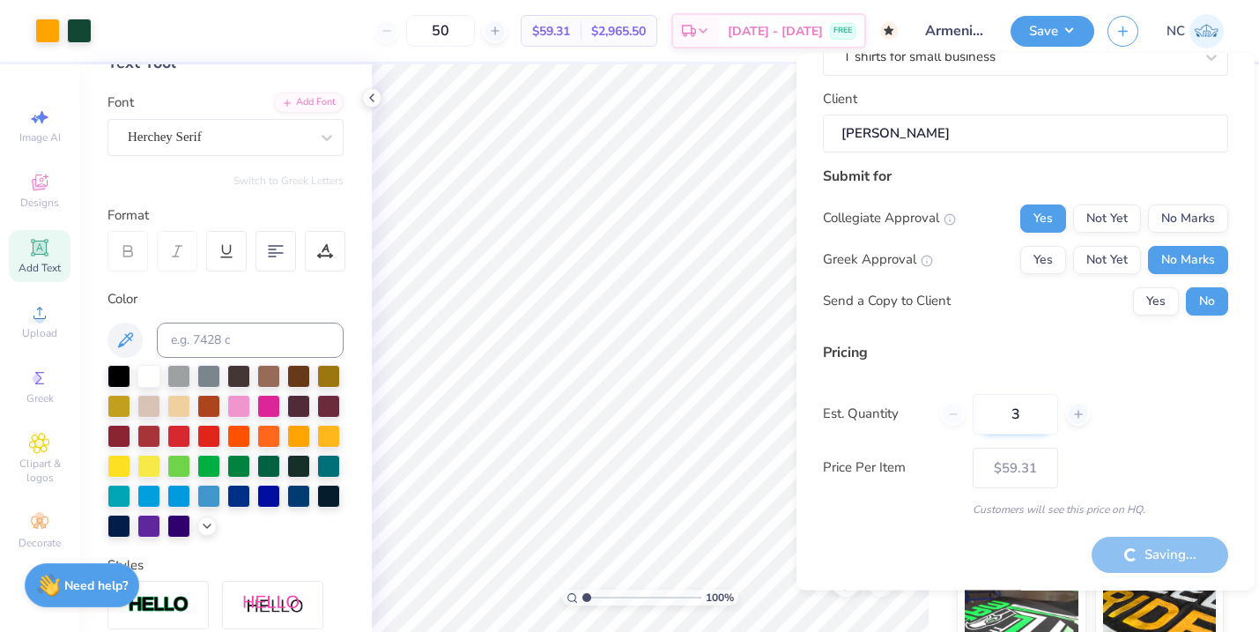
type input "30"
type input "50"
click at [1184, 416] on div "Est. Quantity 50" at bounding box center [1025, 414] width 405 height 41
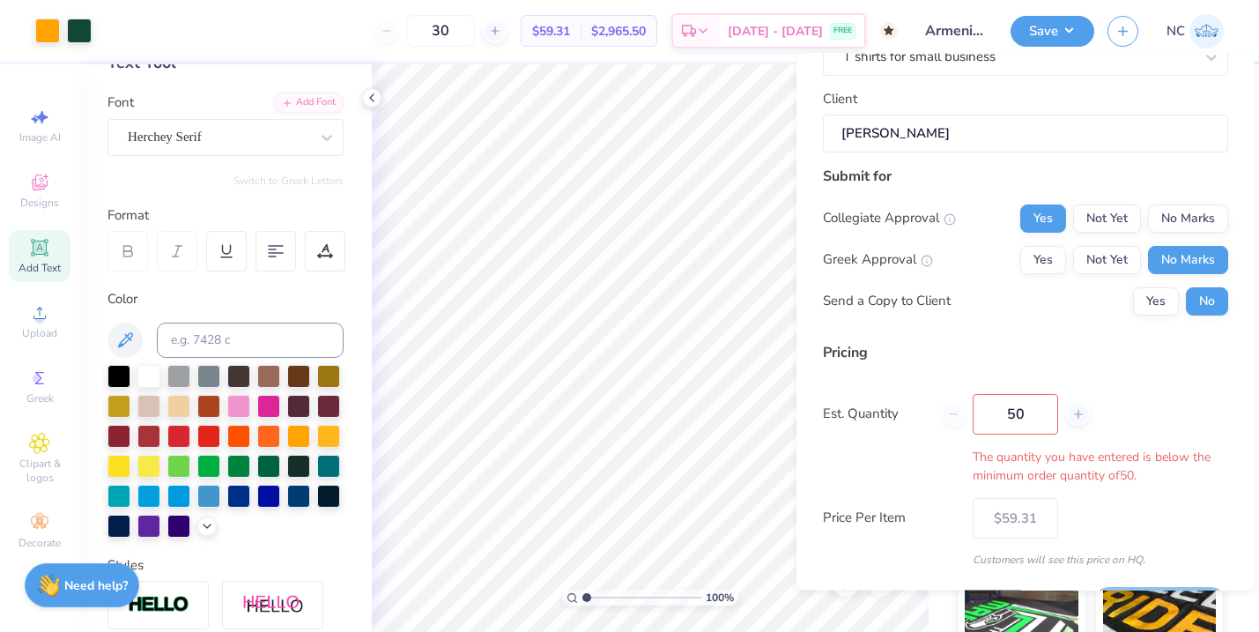
type input "50"
click at [1028, 413] on input "50" at bounding box center [1015, 414] width 85 height 41
click at [1121, 485] on div "Pricing Est. Quantity 50 The quantity you have entered is below the minimum ord…" at bounding box center [1025, 455] width 405 height 226
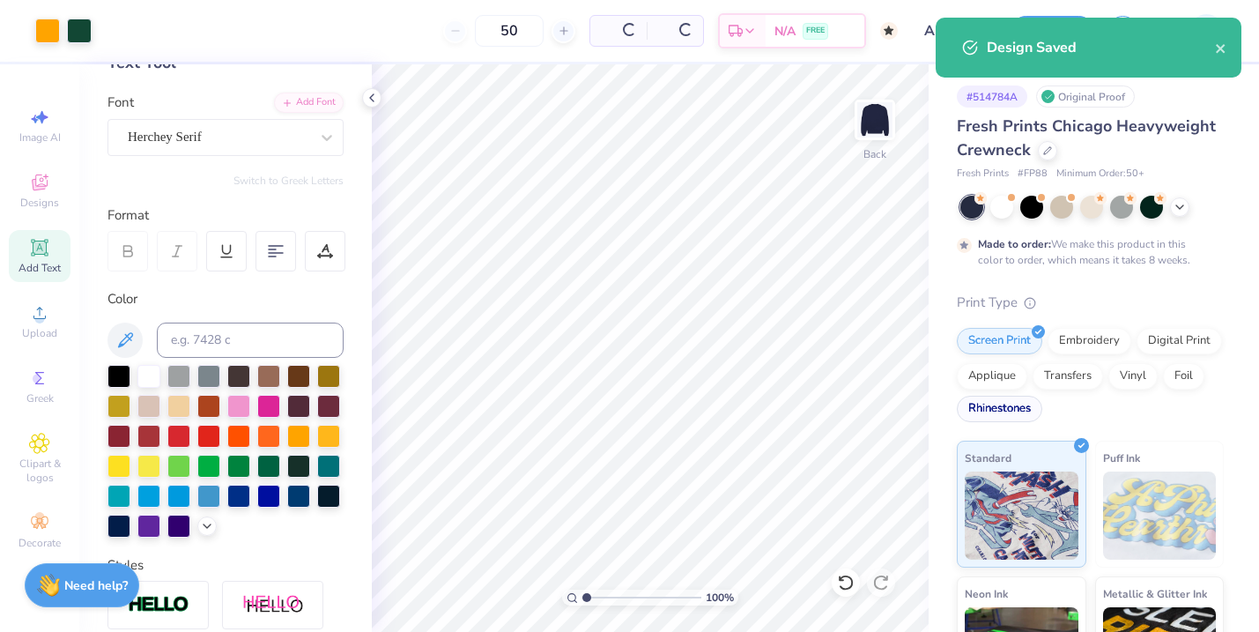
type input "$59.31"
